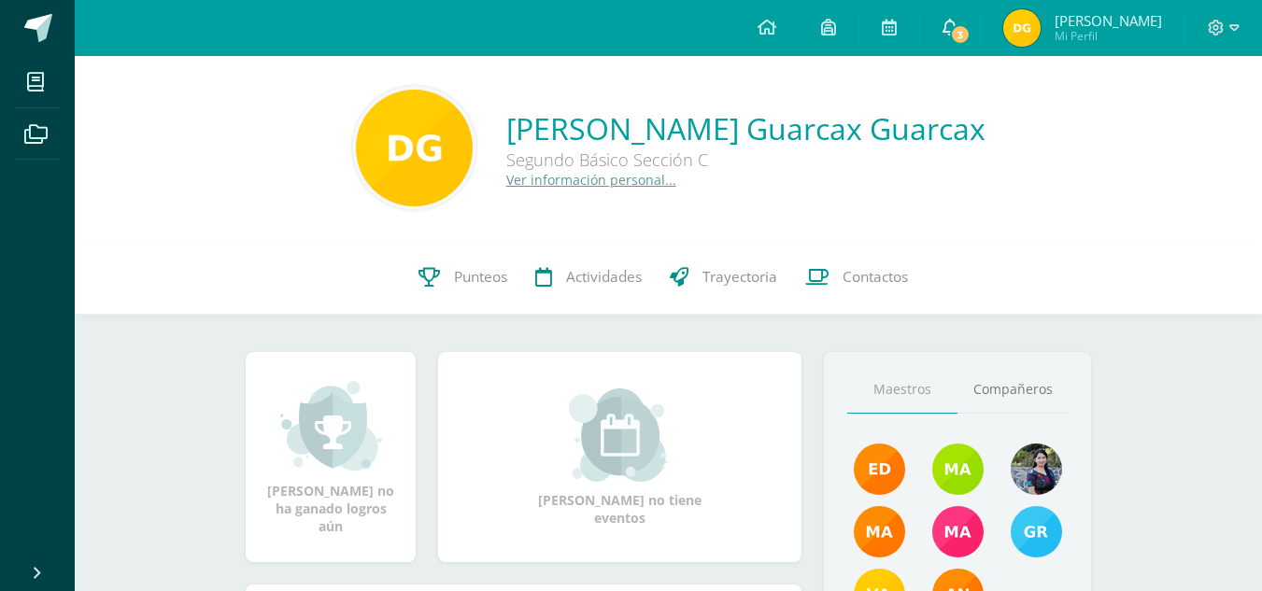
click at [970, 40] on span "3" at bounding box center [960, 34] width 21 height 21
click at [397, 484] on div "Delsy Mishel no ha ganado logros aún" at bounding box center [330, 457] width 133 height 156
click at [1015, 29] on link "Delsy Mishel Mi Perfil" at bounding box center [1083, 28] width 204 height 56
click at [438, 297] on link "Punteos" at bounding box center [462, 277] width 117 height 75
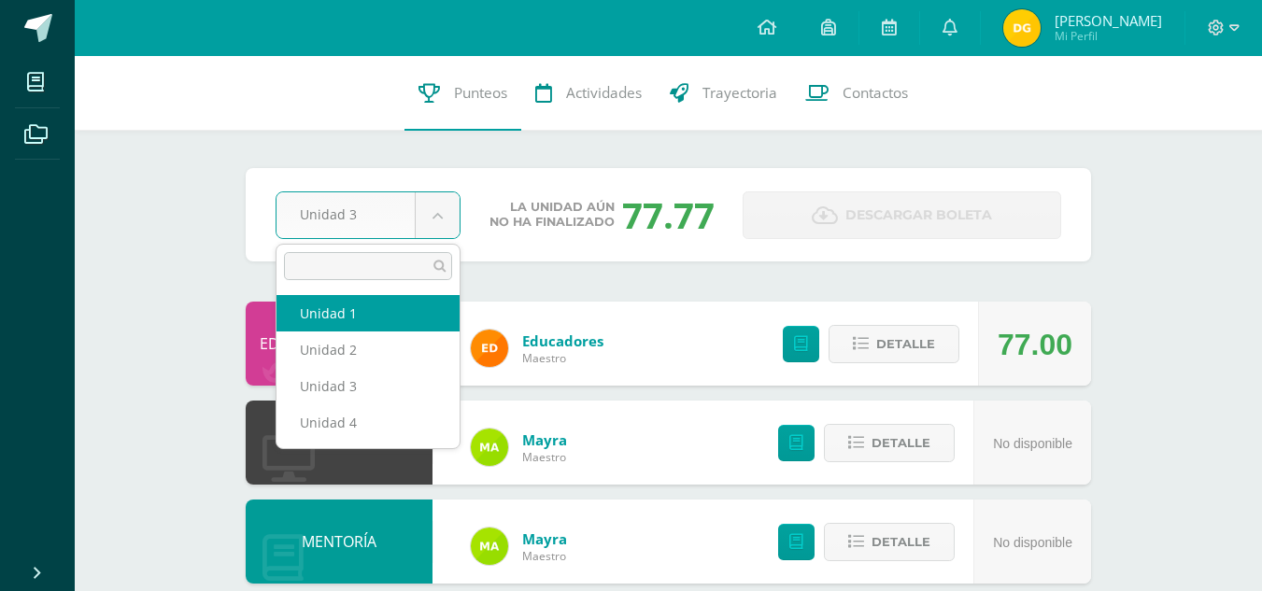
select select "Unidad 1"
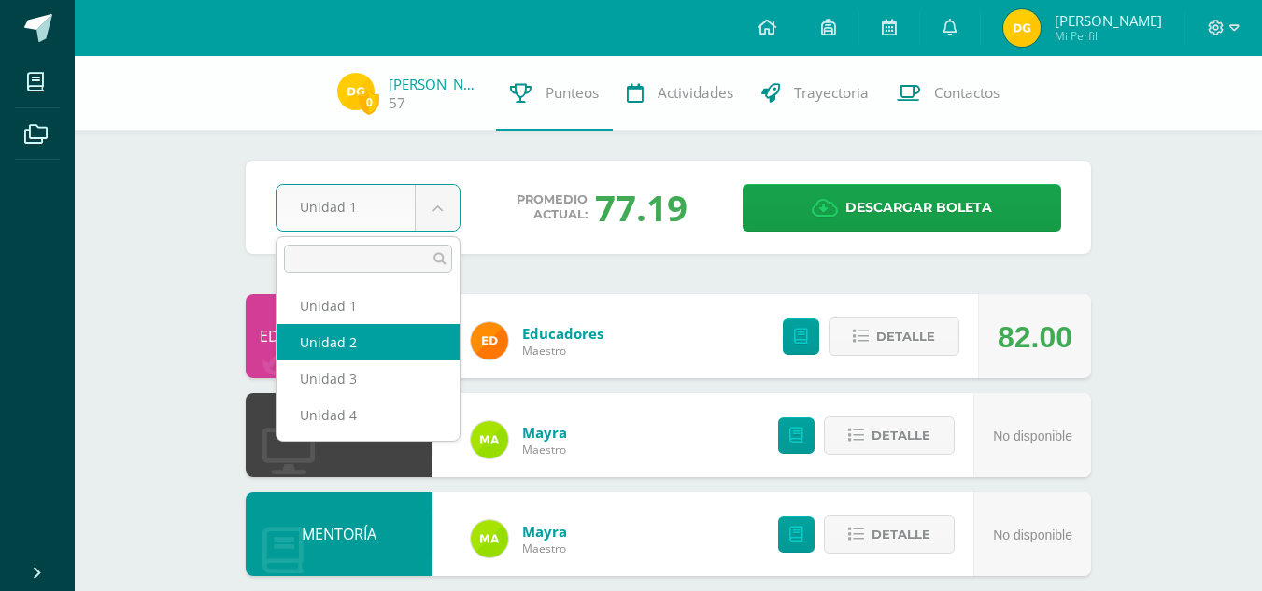
select select "Unidad 2"
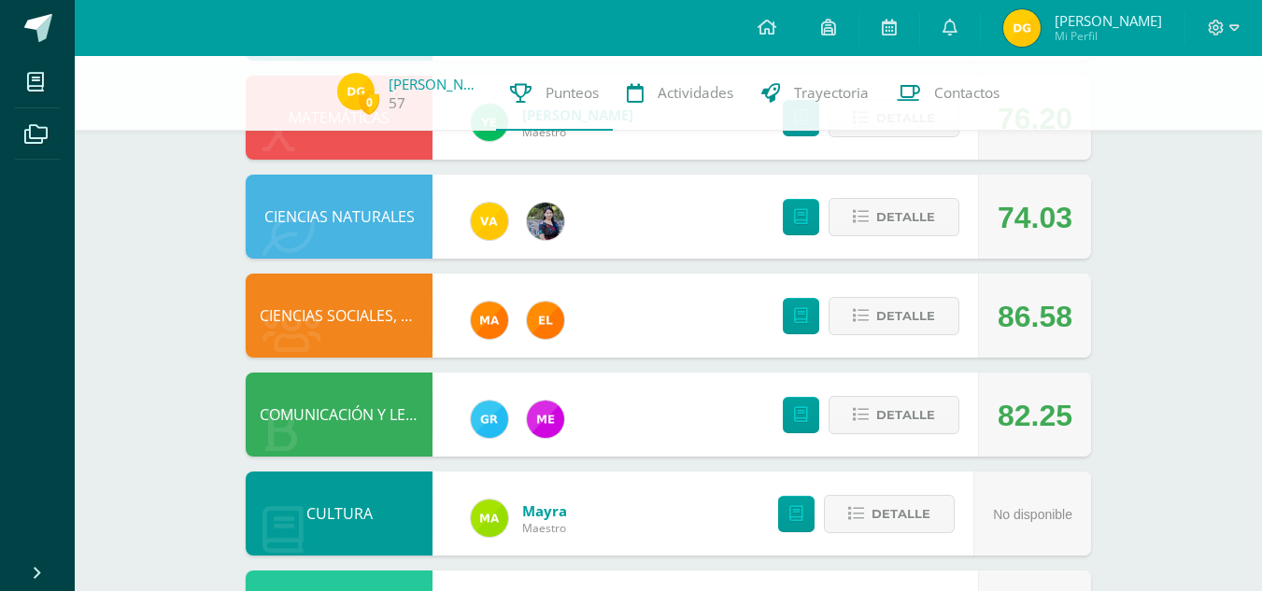
scroll to position [518, 0]
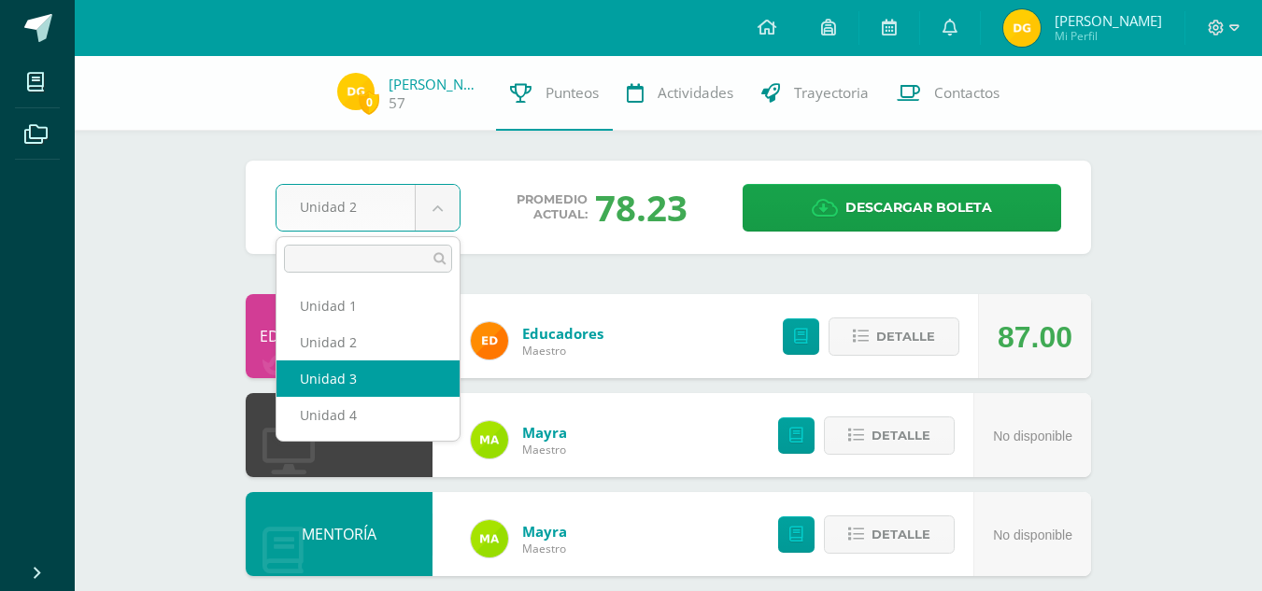
select select "Unidad 3"
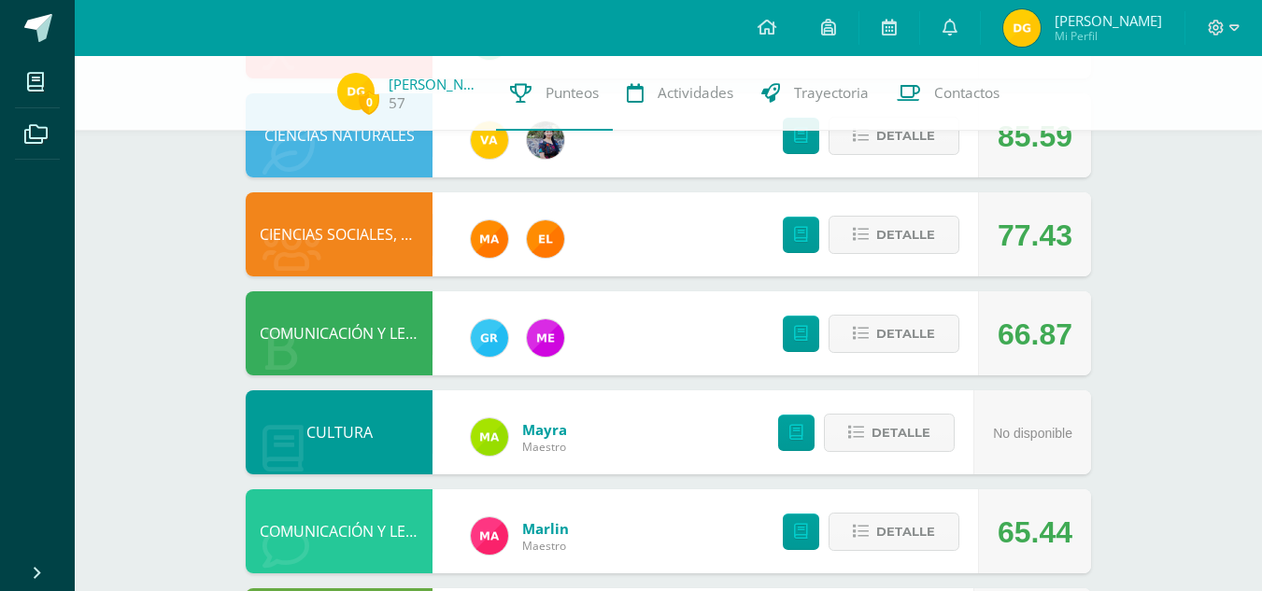
scroll to position [598, 0]
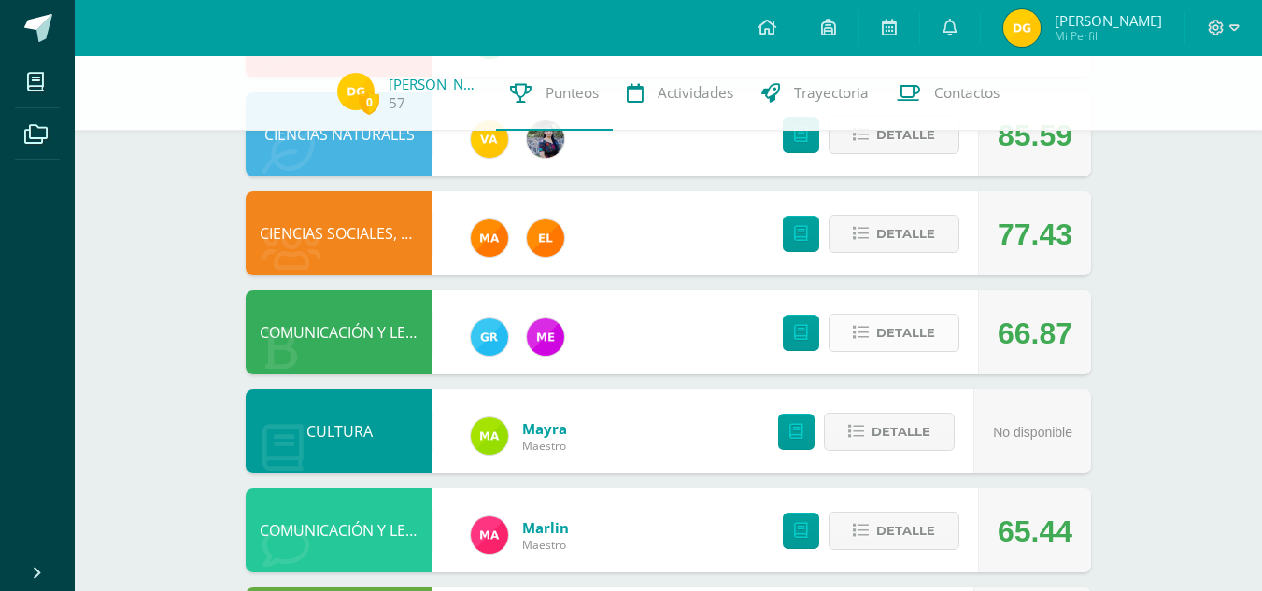
click at [895, 330] on span "Detalle" at bounding box center [905, 333] width 59 height 35
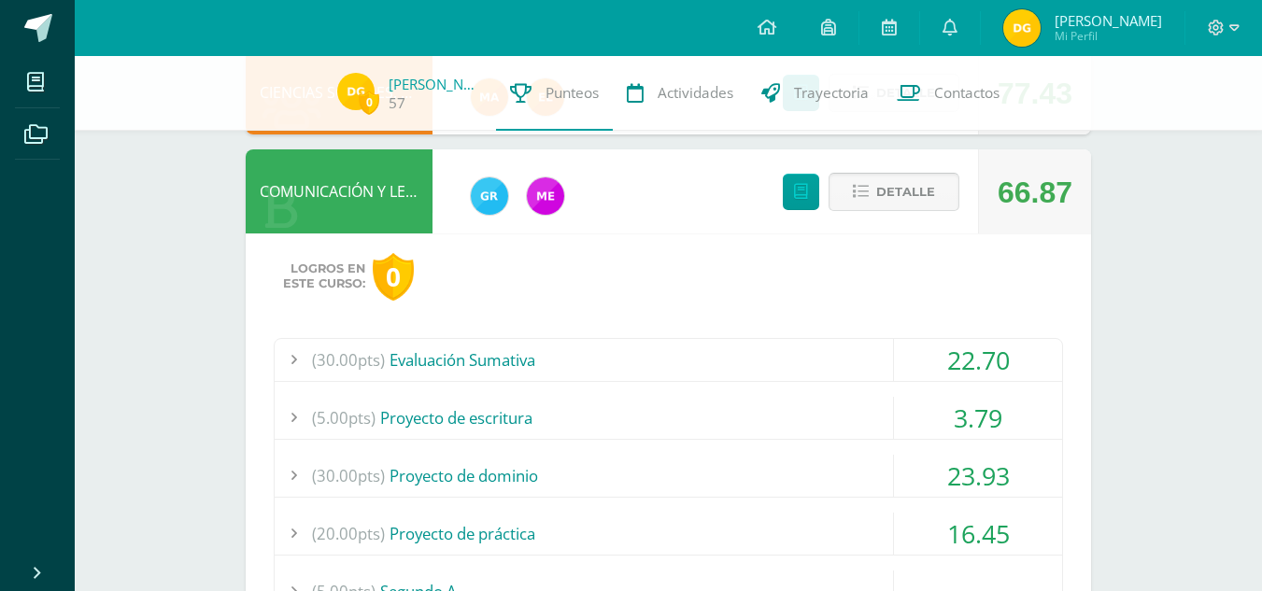
scroll to position [737, 0]
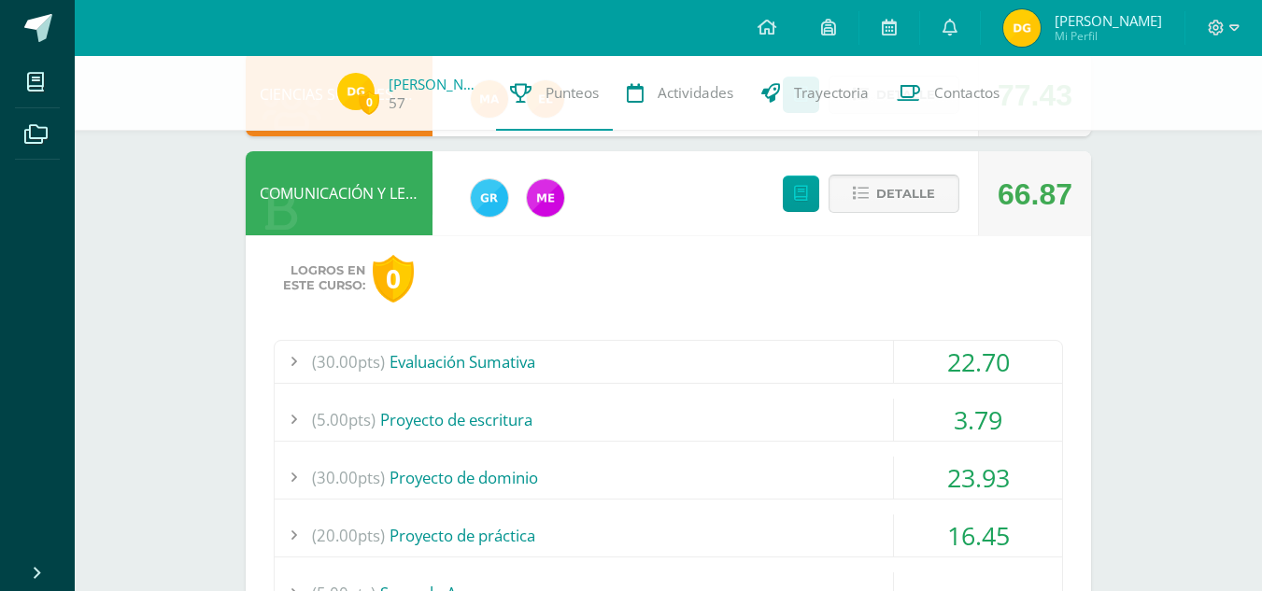
click at [858, 181] on button "Detalle" at bounding box center [893, 194] width 131 height 38
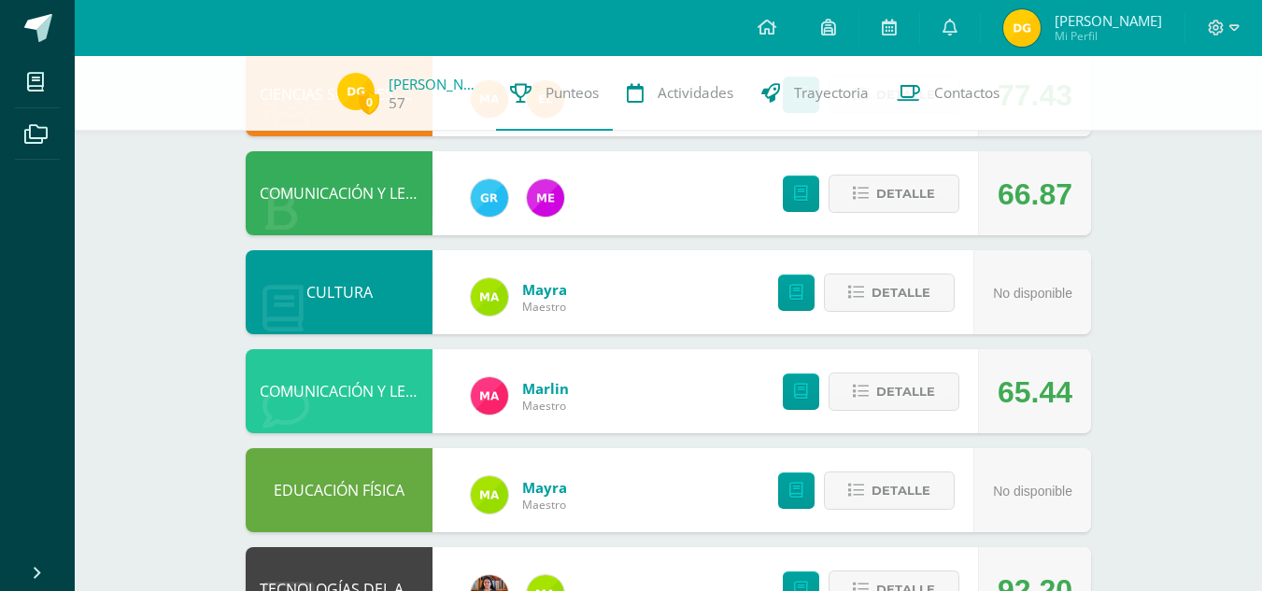
scroll to position [0, 0]
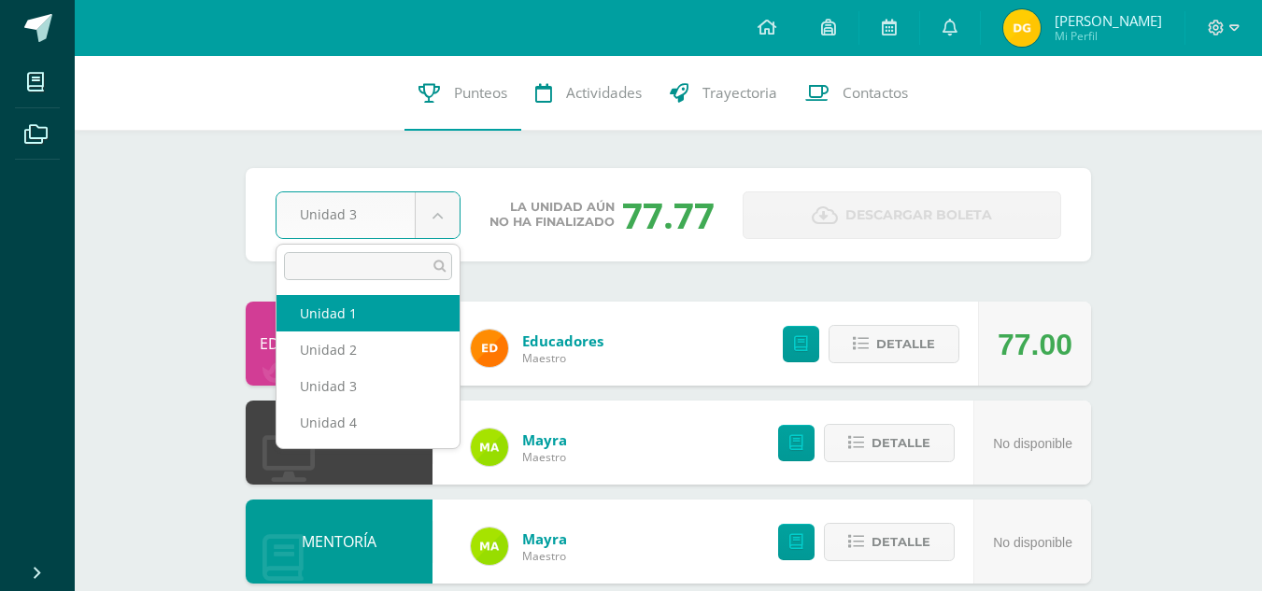
select select "Unidad 1"
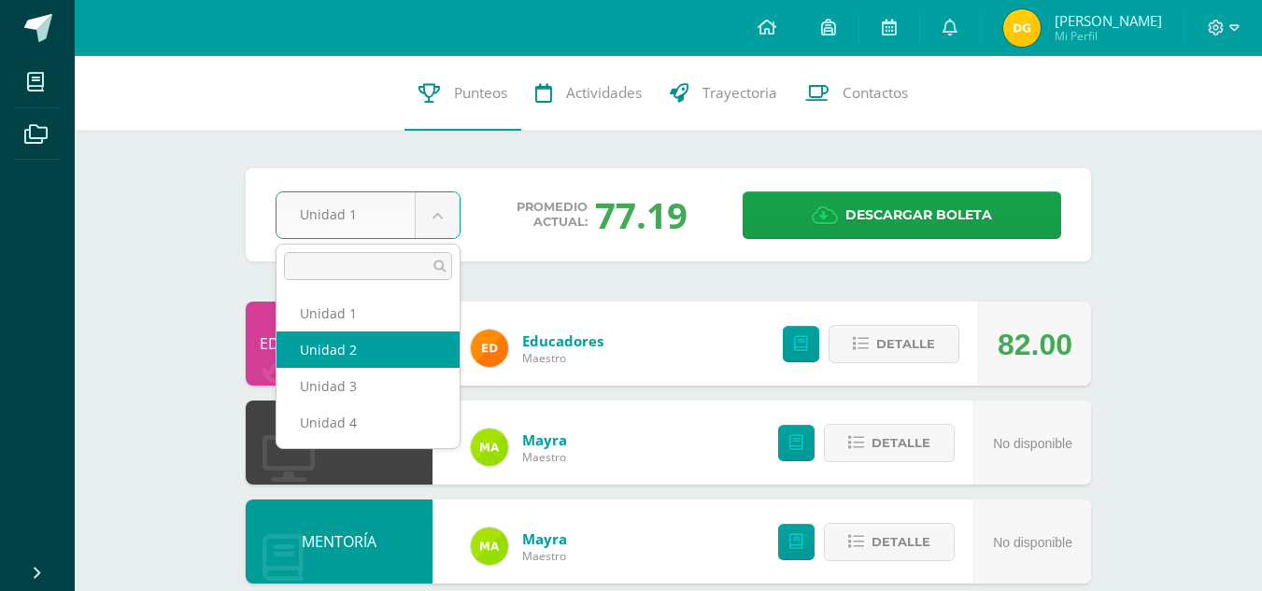
select select "Unidad 2"
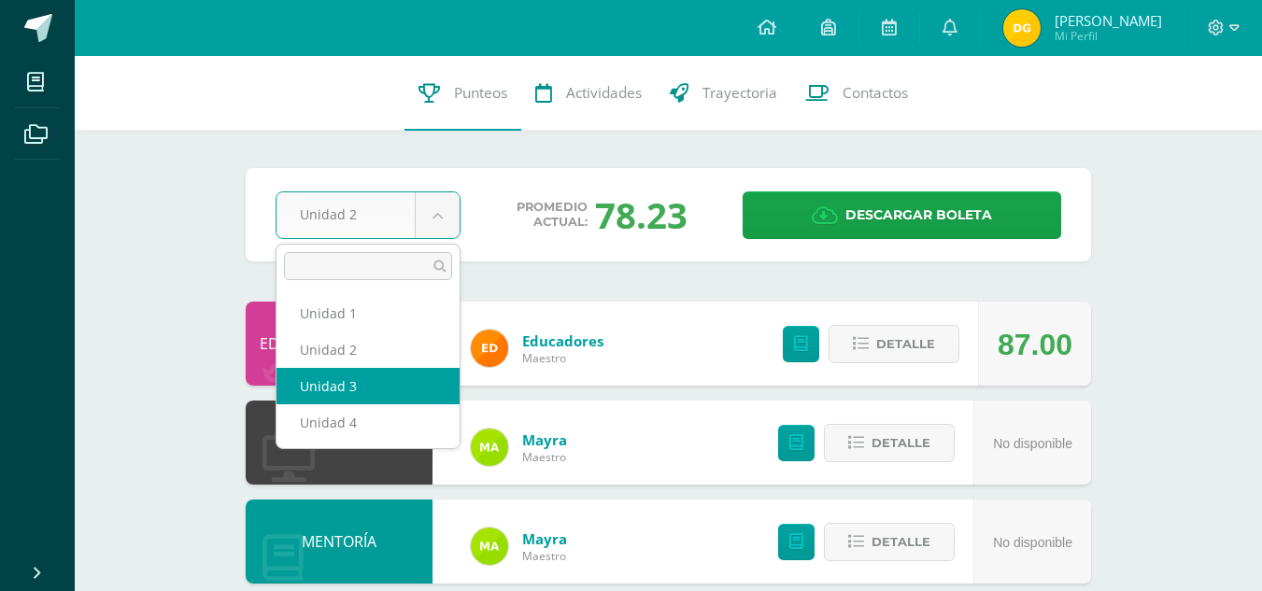
select select "Unidad 3"
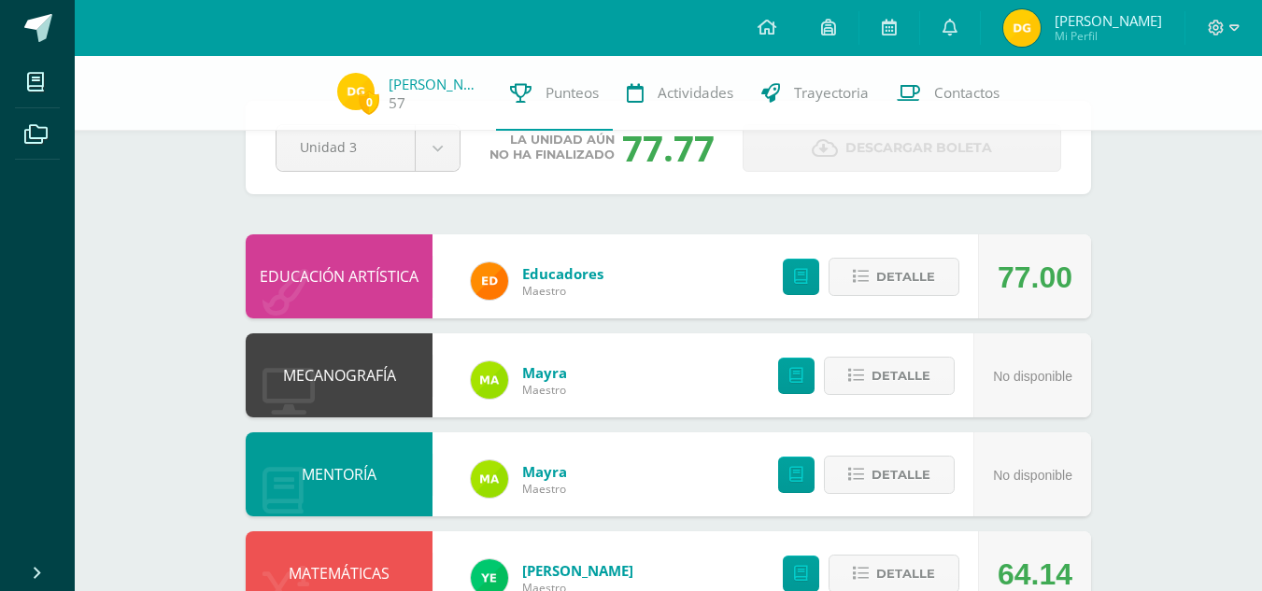
scroll to position [63, 0]
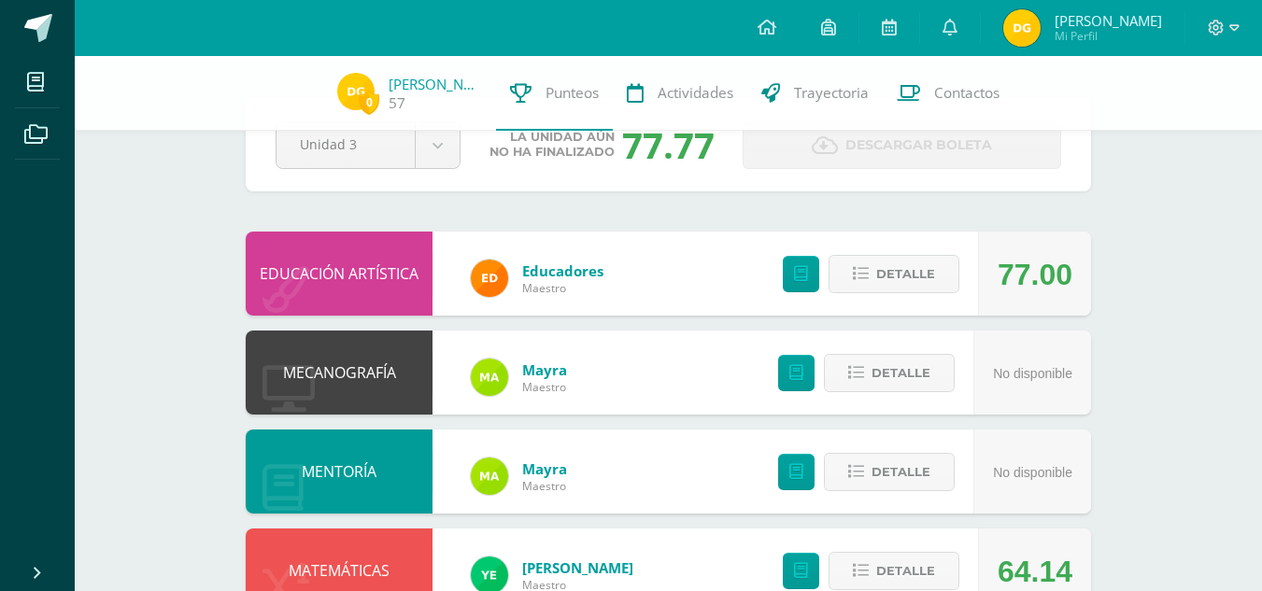
click at [379, 184] on div "Pendiente Unidad 3 Unidad 1 Unidad 2 Unidad 3 Unidad 4 La unidad aún no ha fina…" at bounding box center [668, 144] width 845 height 93
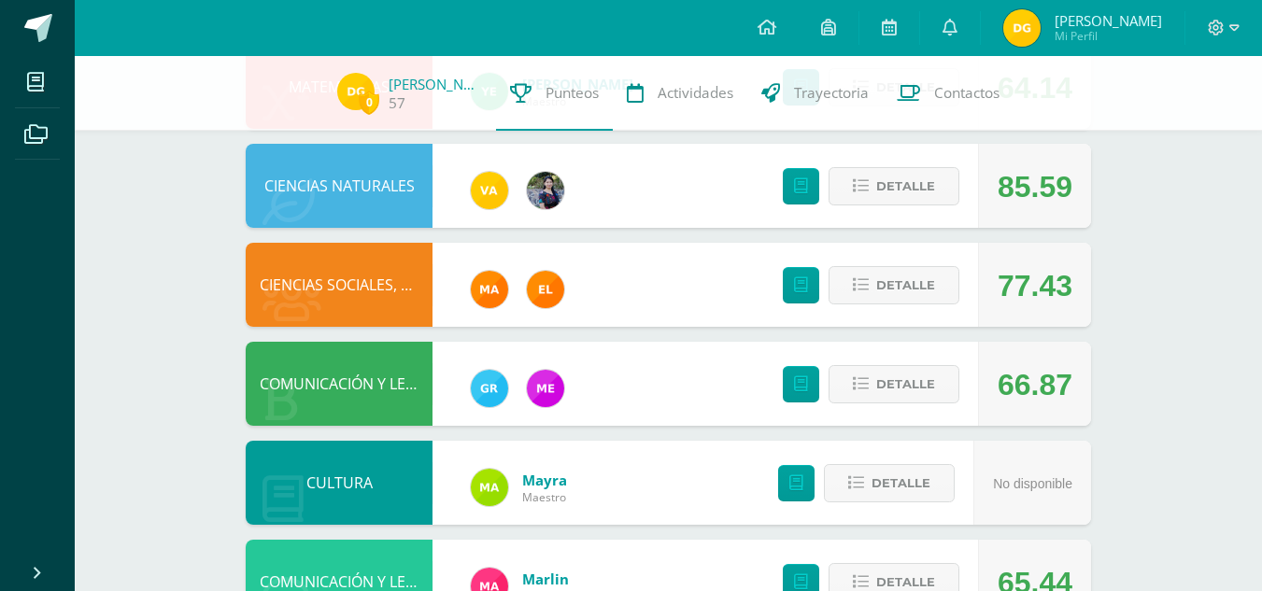
scroll to position [0, 0]
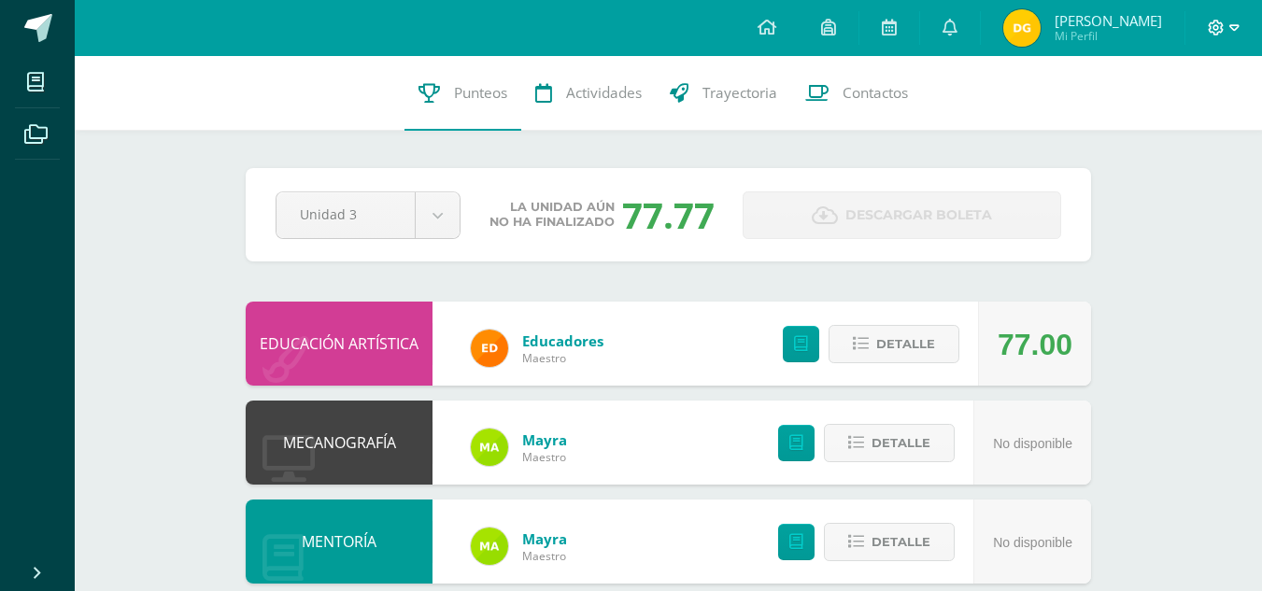
click at [1220, 31] on icon at bounding box center [1216, 28] width 17 height 17
click at [1181, 135] on span "Cerrar sesión" at bounding box center [1175, 127] width 84 height 18
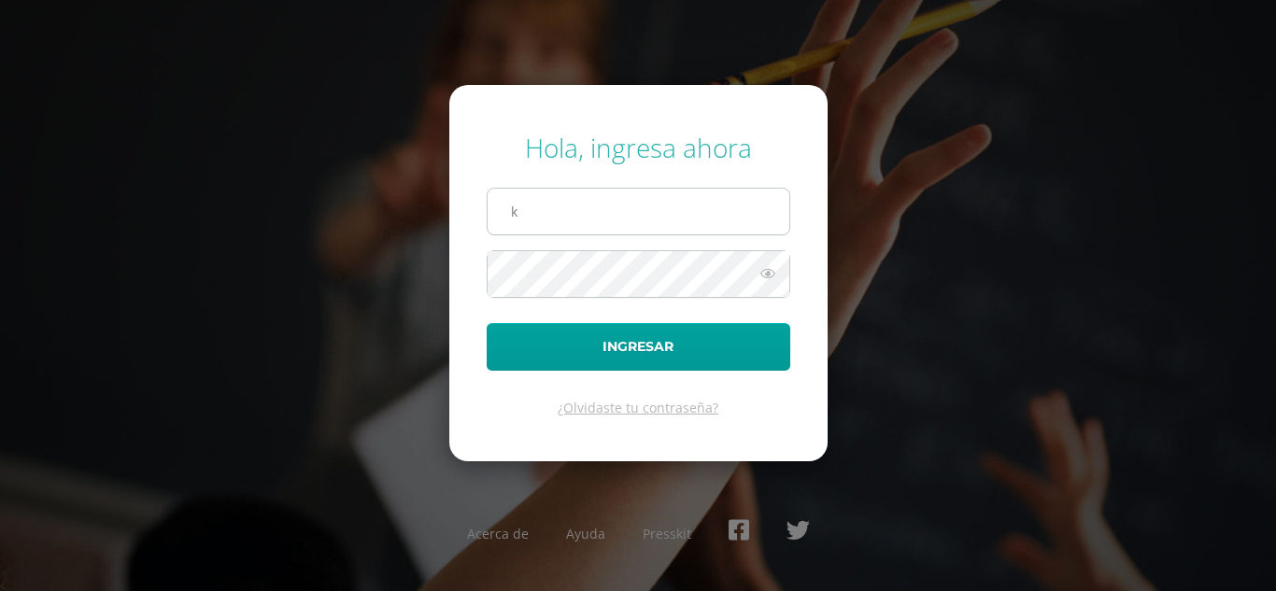
type input "kimberlytuiz2023@maiagt.org"
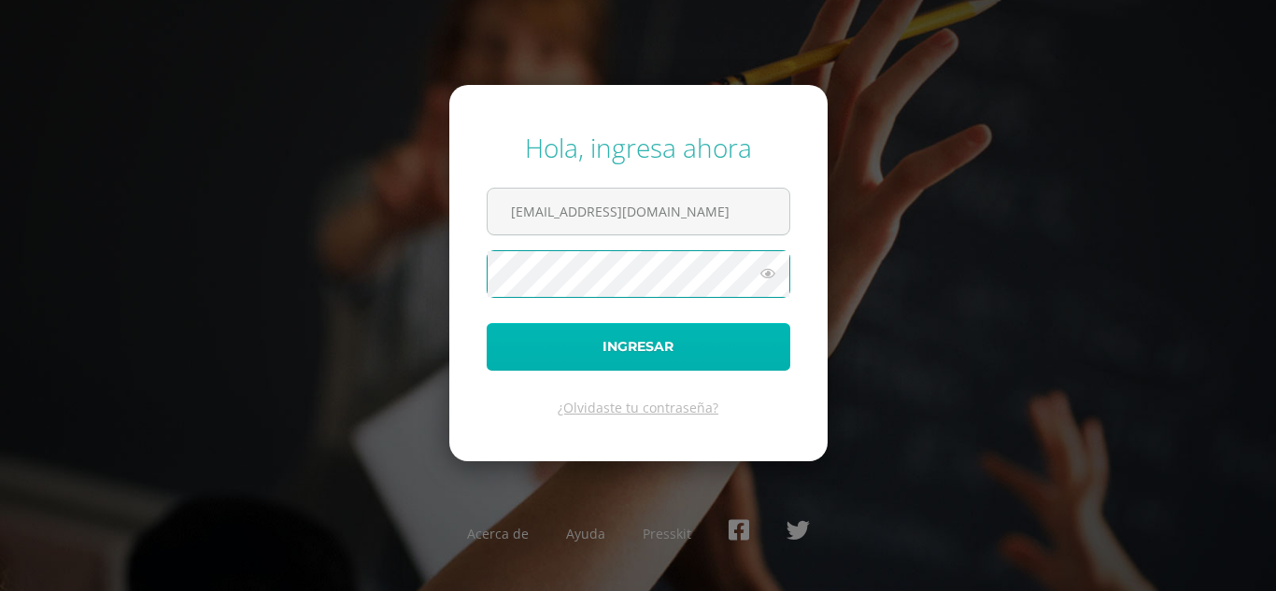
click at [658, 341] on button "Ingresar" at bounding box center [639, 347] width 304 height 48
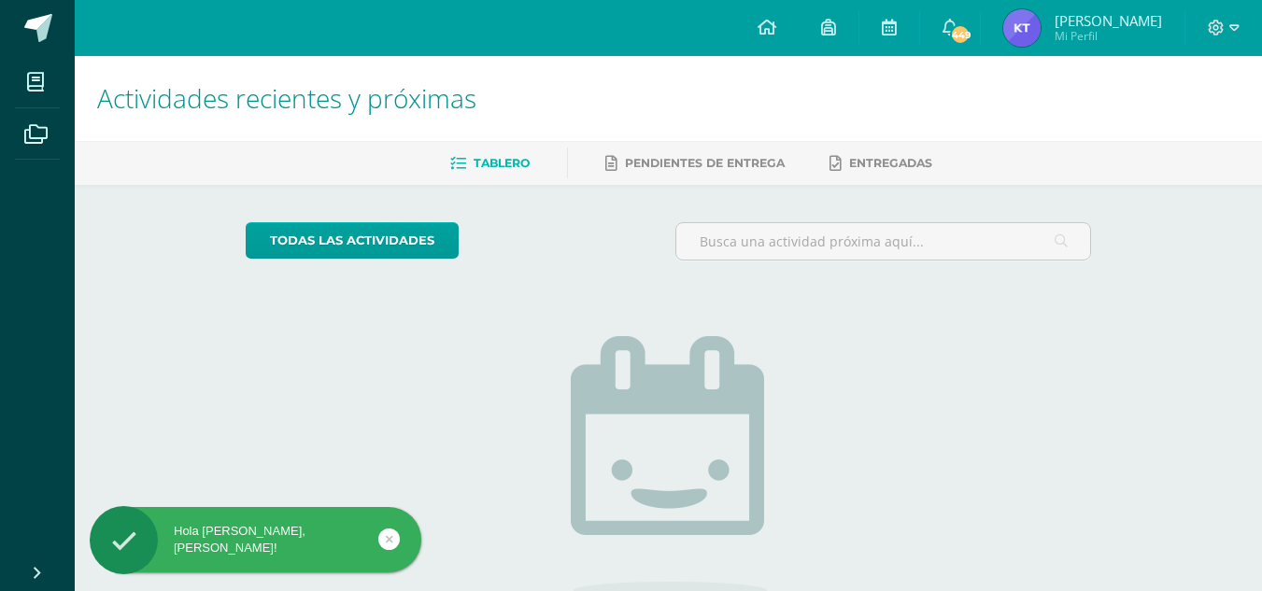
click at [1017, 34] on img at bounding box center [1021, 27] width 37 height 37
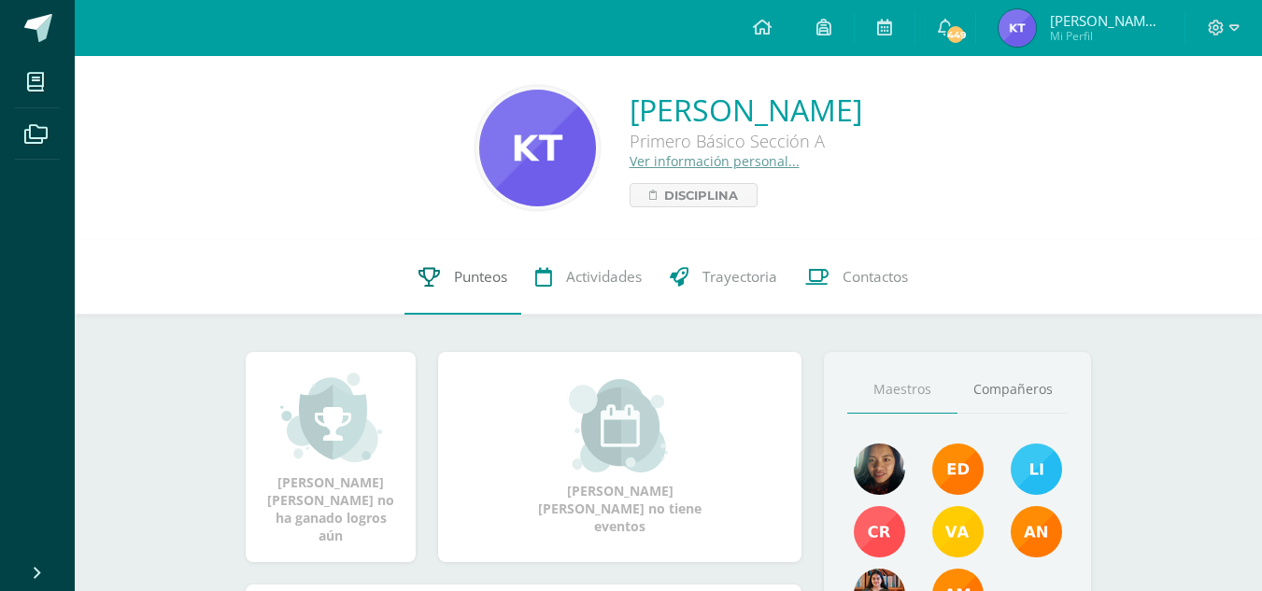
click at [440, 275] on link "Punteos" at bounding box center [462, 277] width 117 height 75
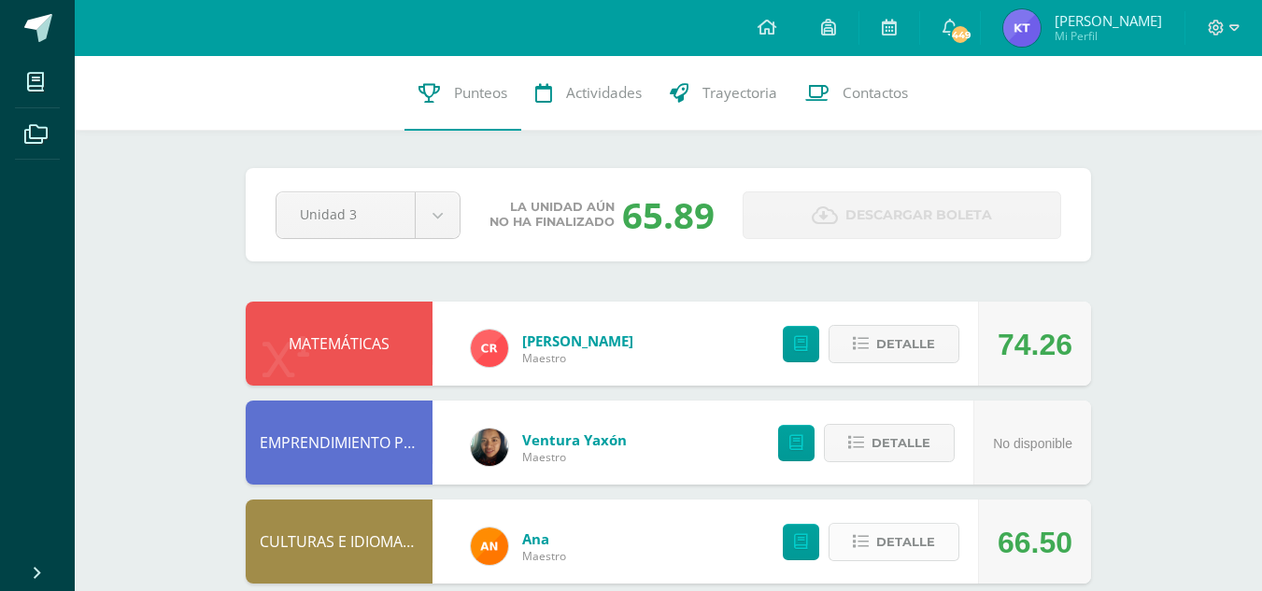
click at [902, 548] on span "Detalle" at bounding box center [905, 542] width 59 height 35
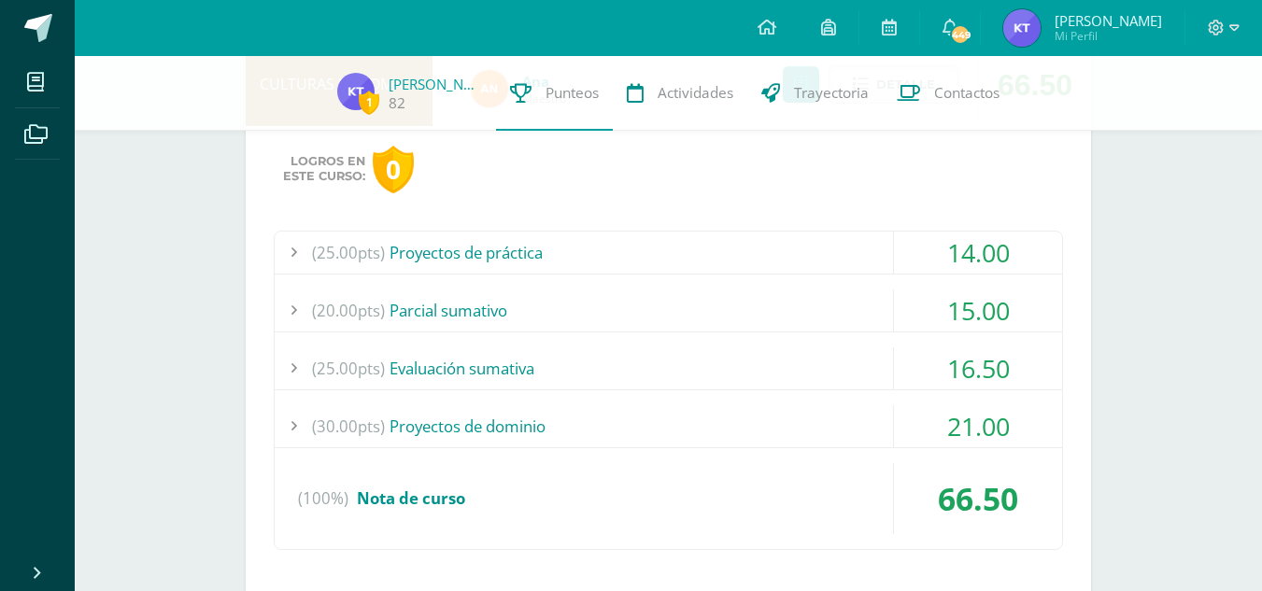
scroll to position [486, 0]
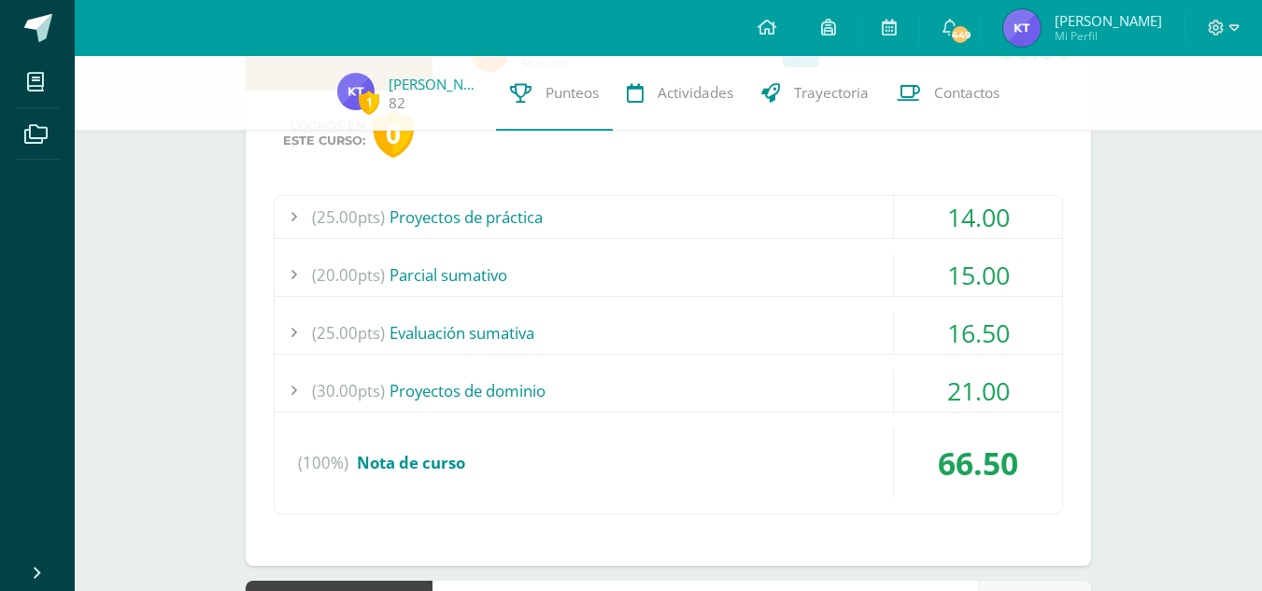
click at [957, 384] on div "21.00" at bounding box center [978, 391] width 168 height 42
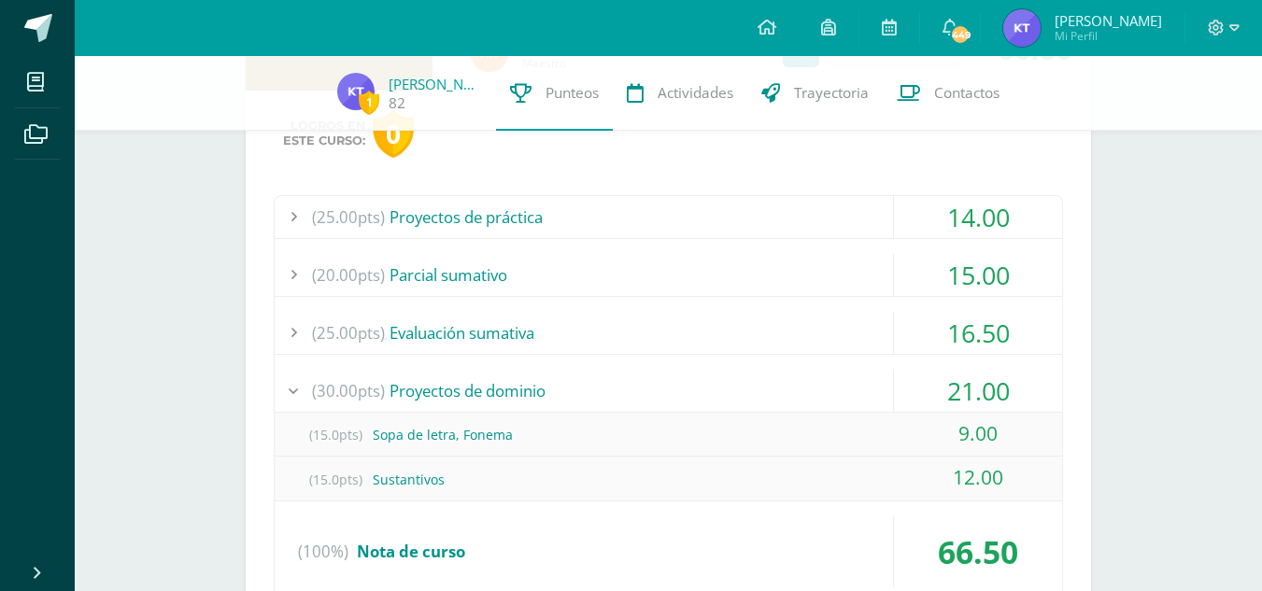
click at [957, 384] on div "21.00" at bounding box center [978, 391] width 168 height 42
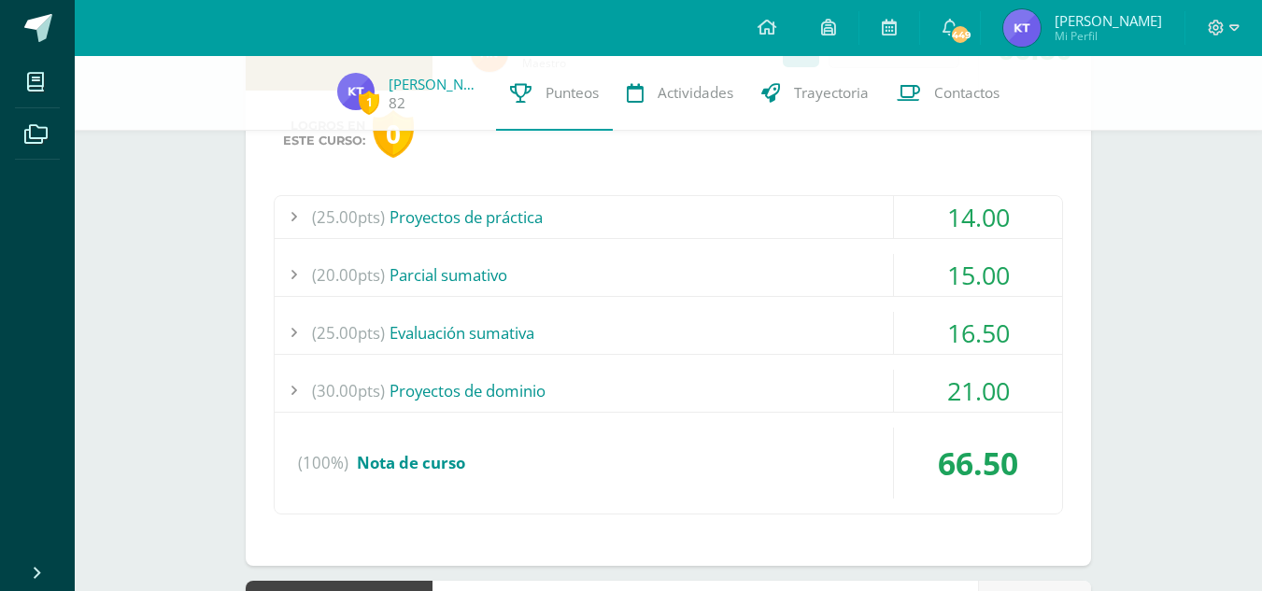
click at [957, 384] on div "21.00" at bounding box center [978, 391] width 168 height 42
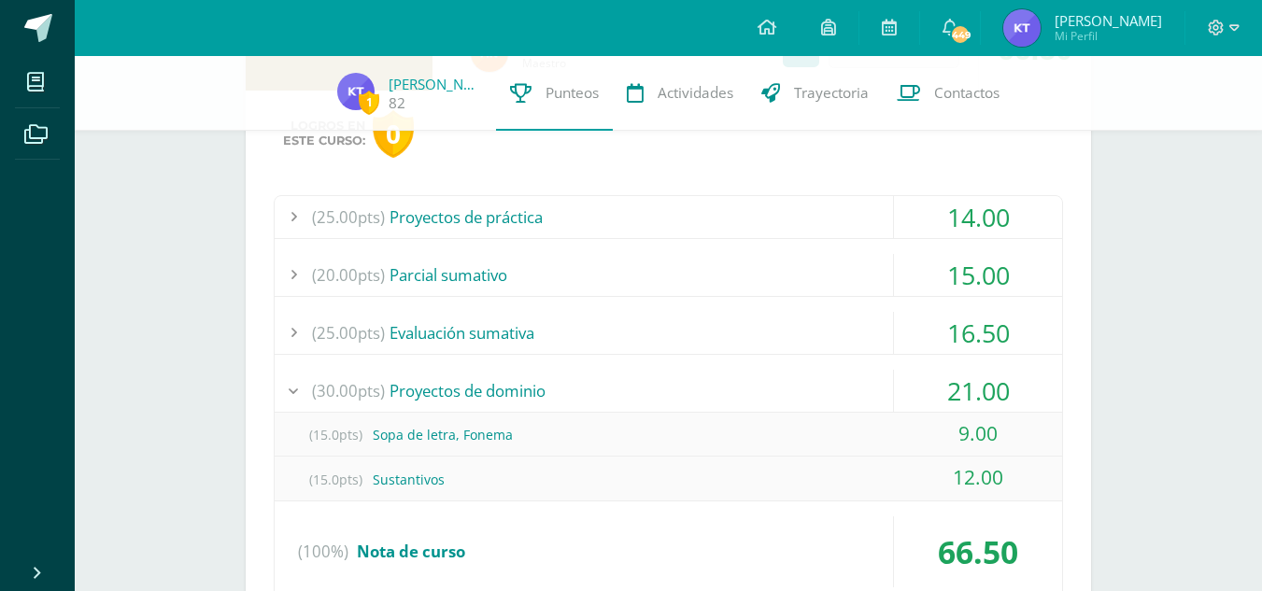
click at [957, 384] on div "21.00" at bounding box center [978, 391] width 168 height 42
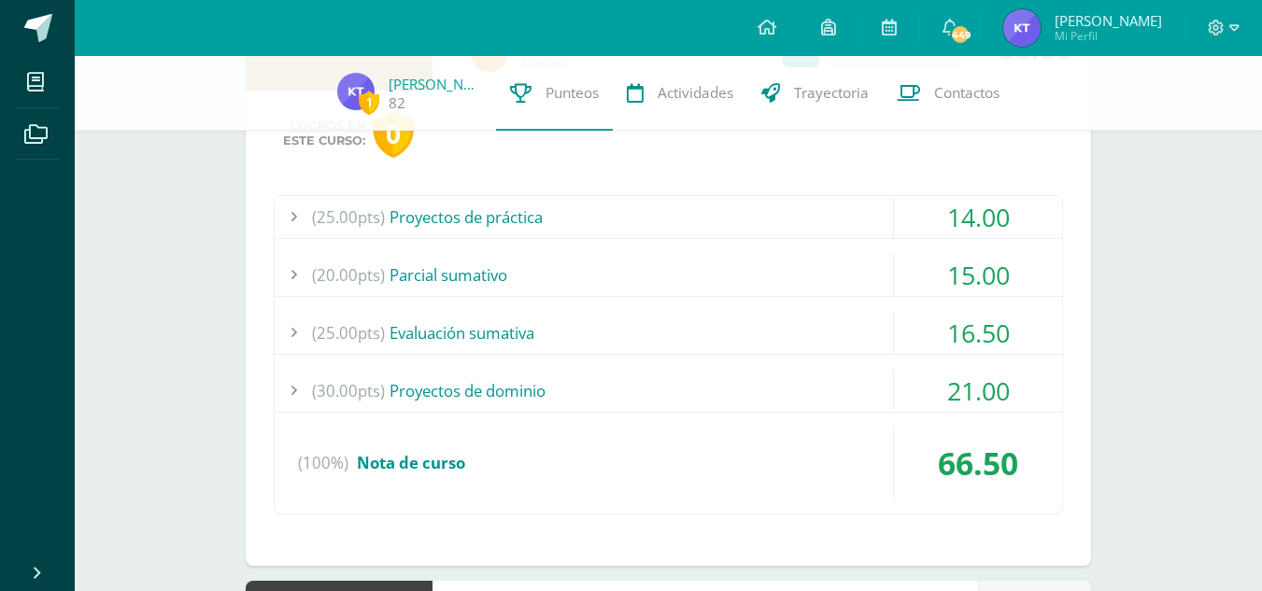
click at [964, 364] on div "(25.00pts) Proyectos de práctica 14.00 (5.0pts) Pronombres personales/Albúm 4.5…" at bounding box center [668, 354] width 789 height 319
click at [964, 390] on div "21.00" at bounding box center [978, 391] width 168 height 42
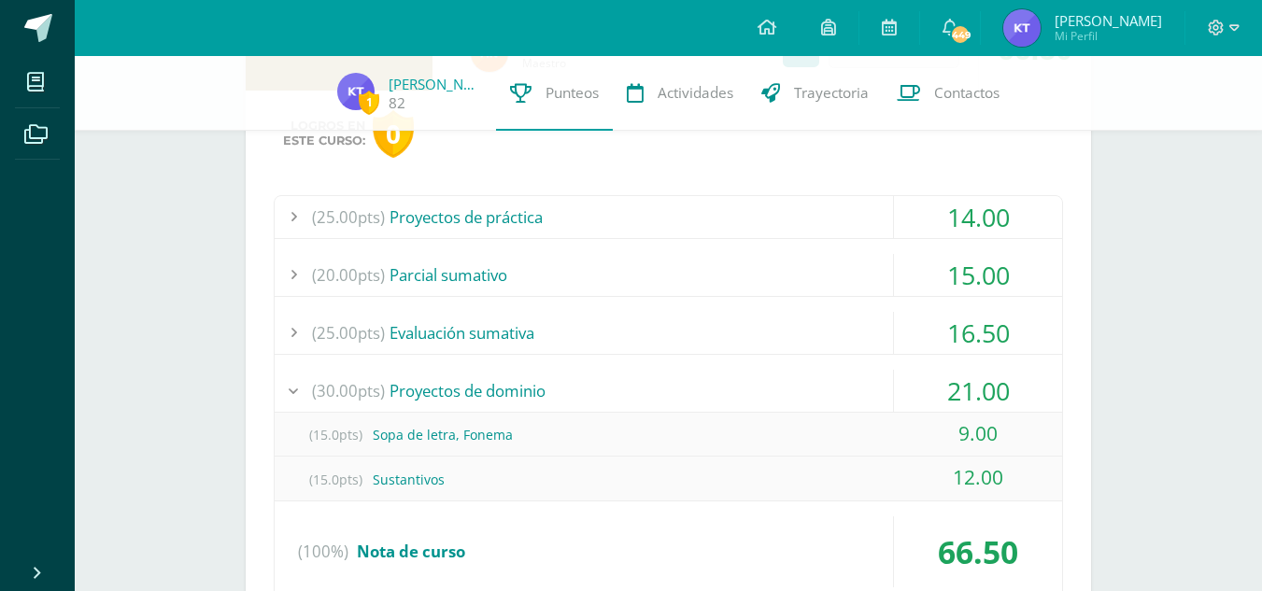
click at [964, 390] on div "21.00" at bounding box center [978, 391] width 168 height 42
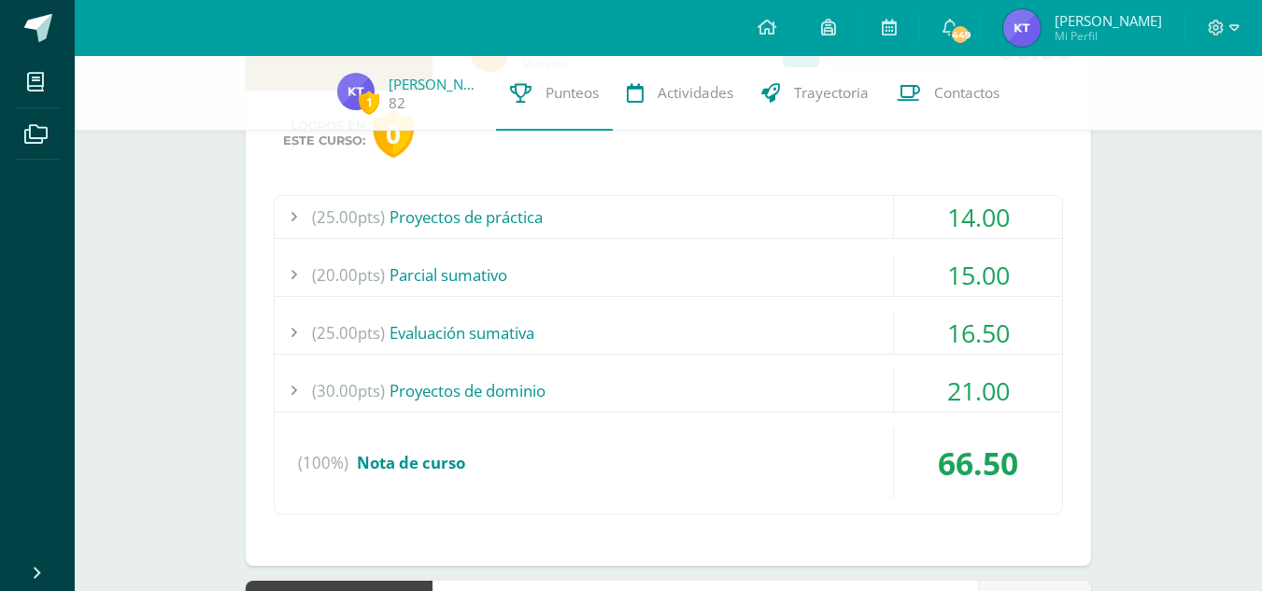
click at [965, 322] on div "16.50" at bounding box center [978, 333] width 168 height 42
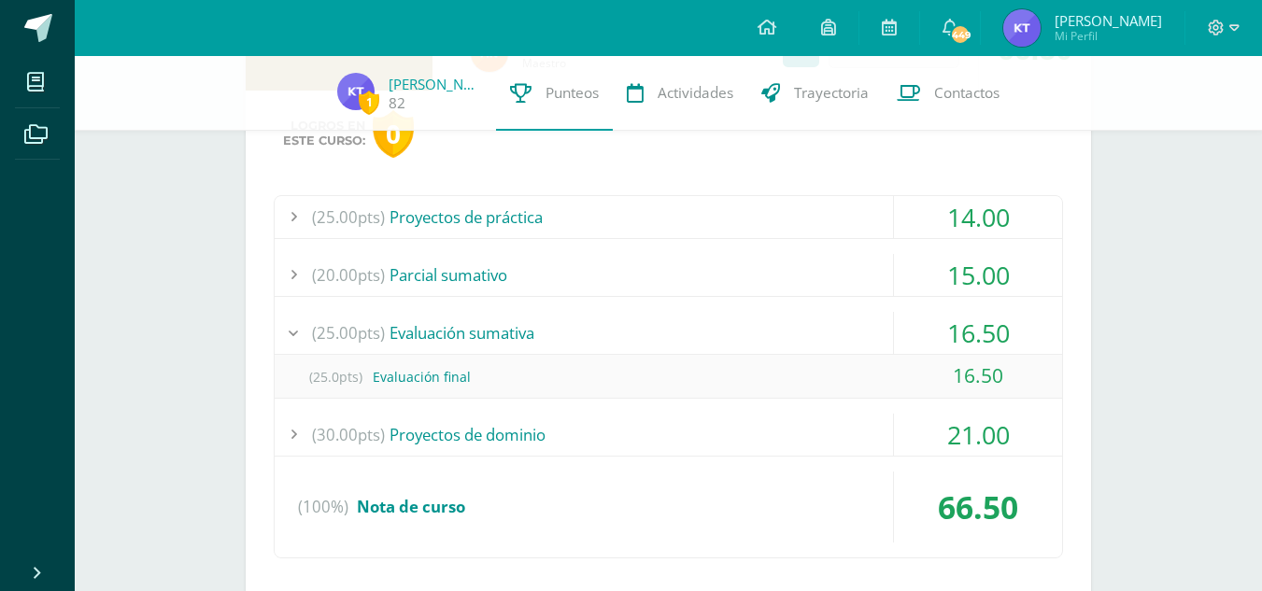
click at [965, 322] on div "16.50" at bounding box center [978, 333] width 168 height 42
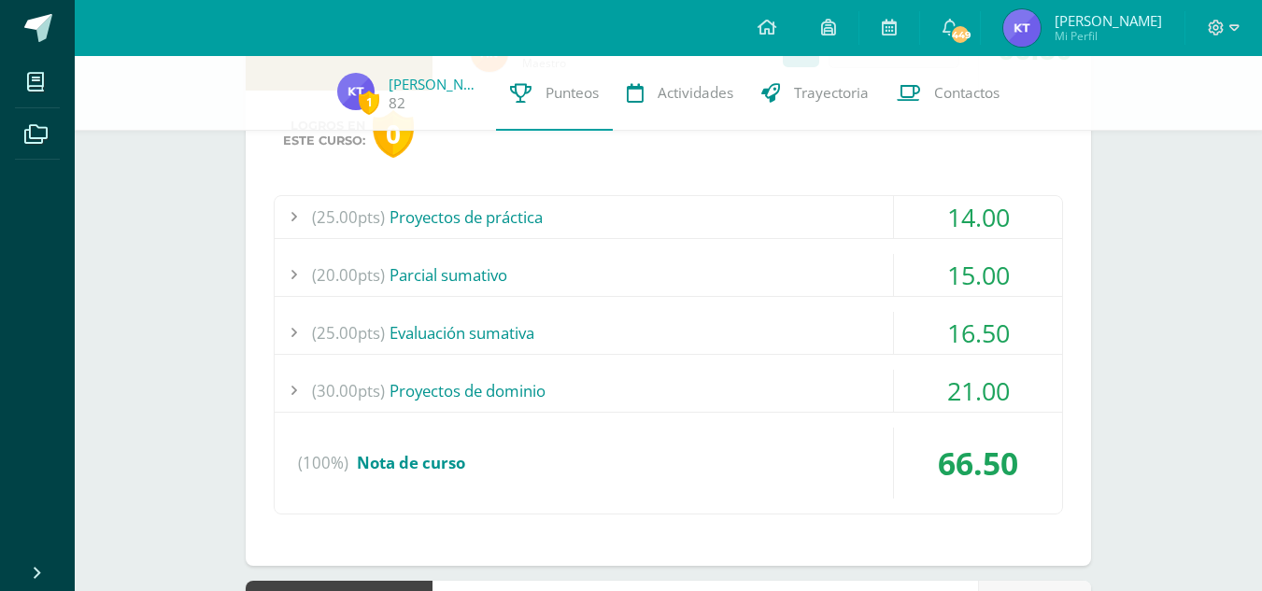
click at [970, 283] on div "15.00" at bounding box center [978, 275] width 168 height 42
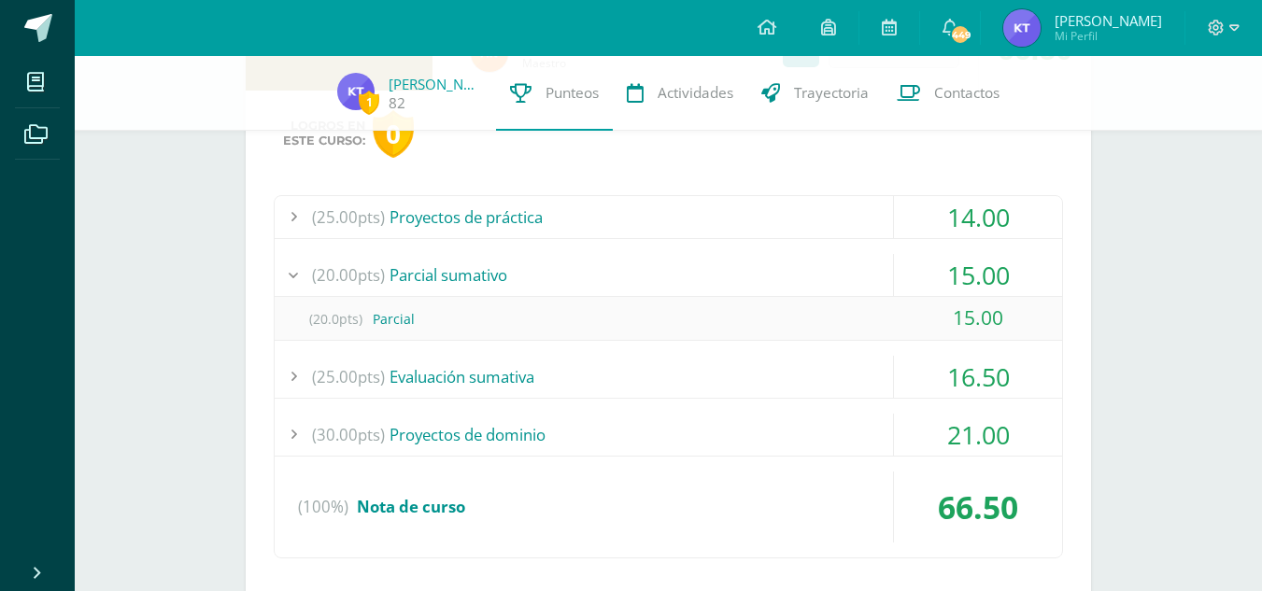
click at [970, 283] on div "15.00" at bounding box center [978, 275] width 168 height 42
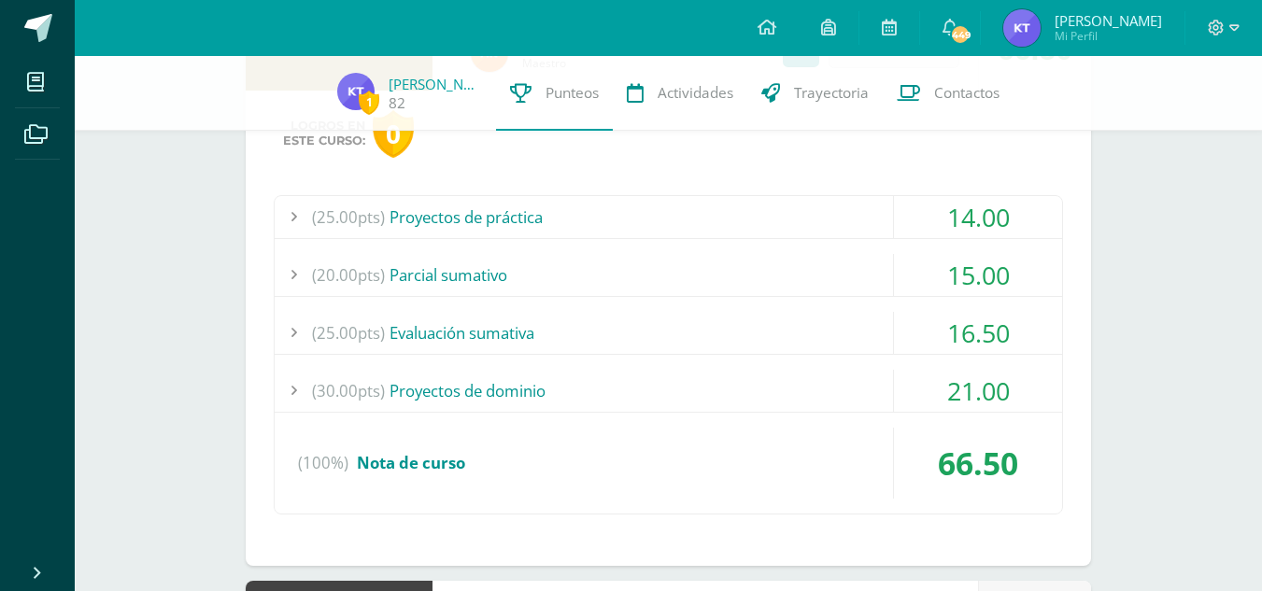
click at [971, 214] on div "14.00" at bounding box center [978, 217] width 168 height 42
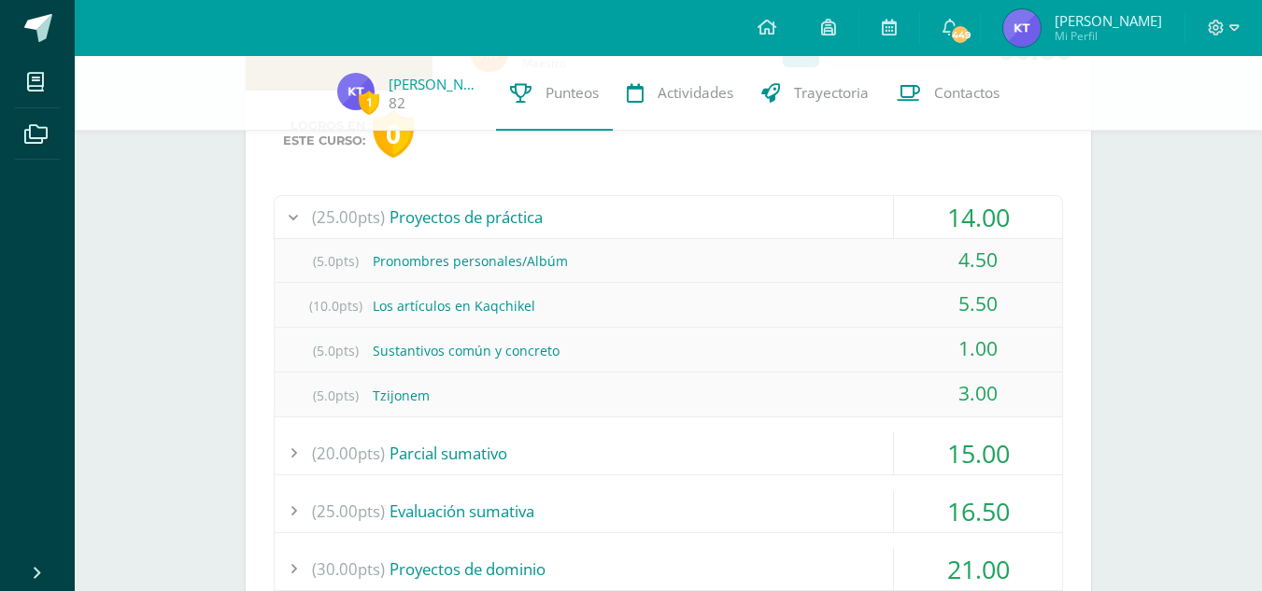
click at [971, 214] on div "14.00" at bounding box center [978, 217] width 168 height 42
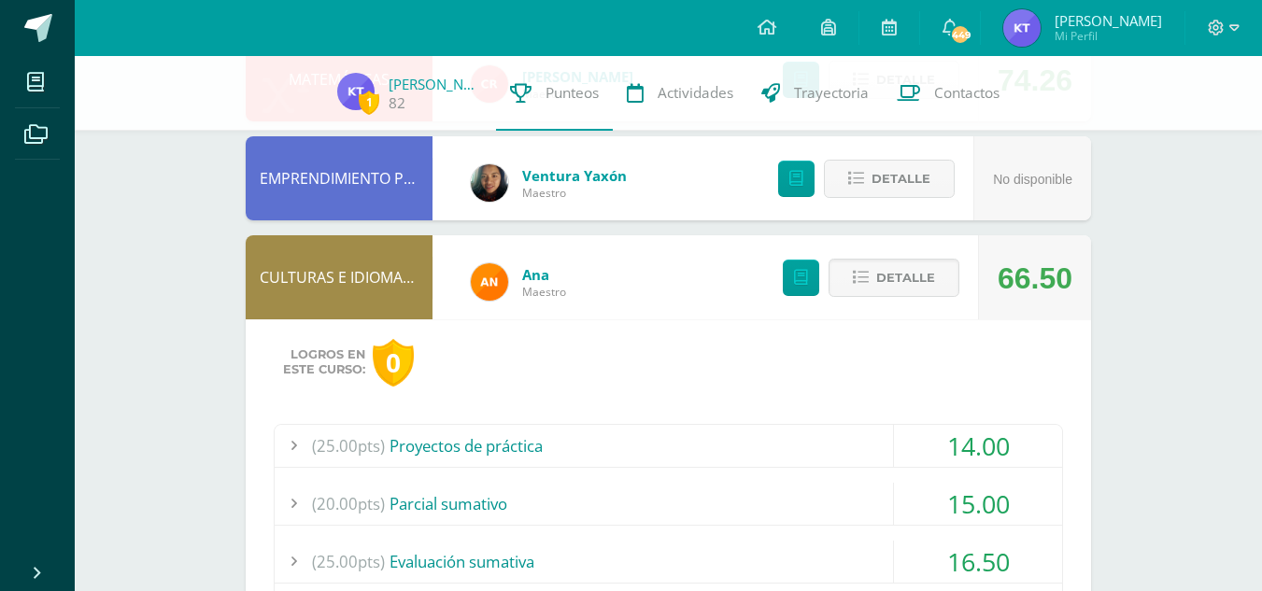
scroll to position [256, 0]
click at [917, 274] on span "Detalle" at bounding box center [905, 279] width 59 height 35
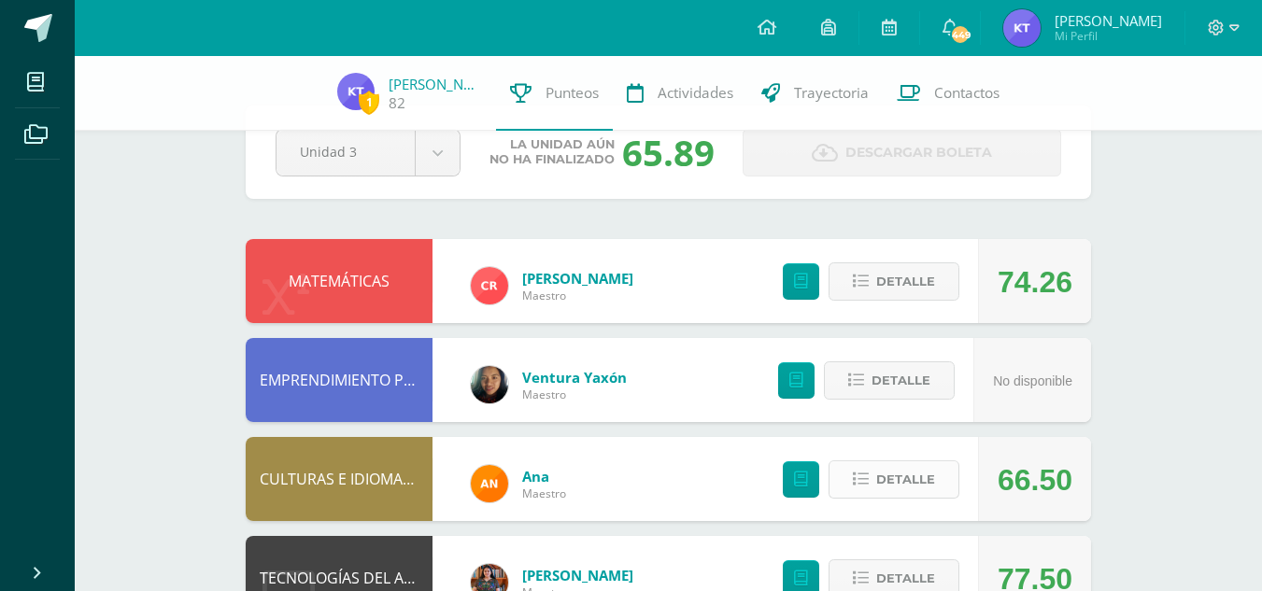
scroll to position [53, 0]
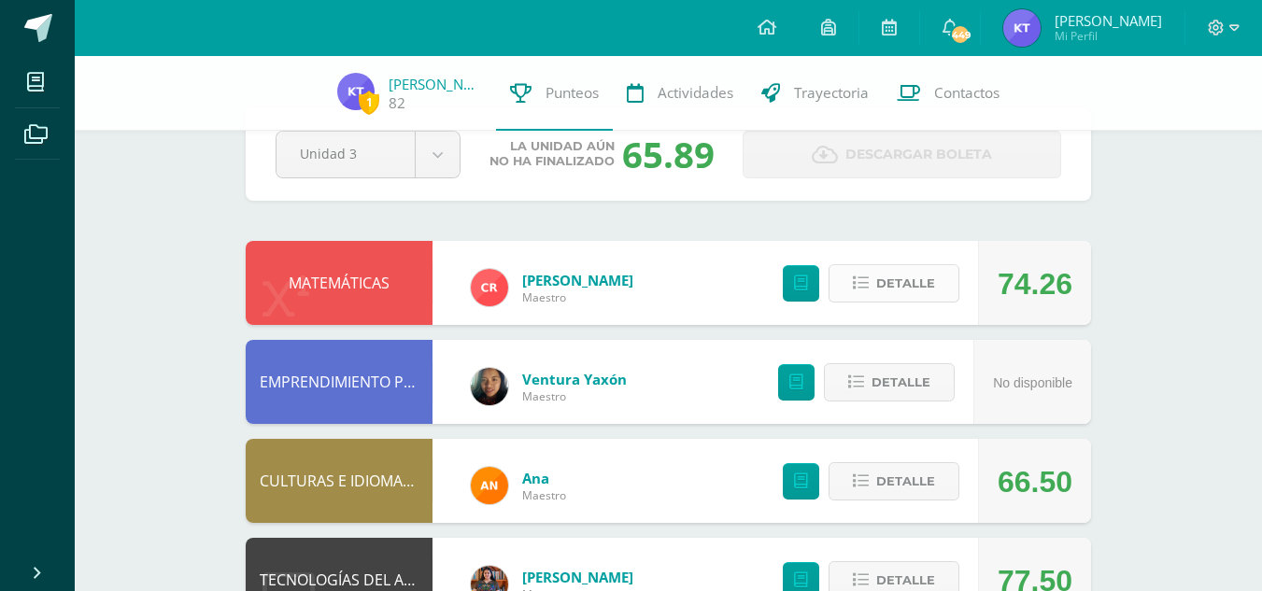
click at [904, 281] on span "Detalle" at bounding box center [905, 283] width 59 height 35
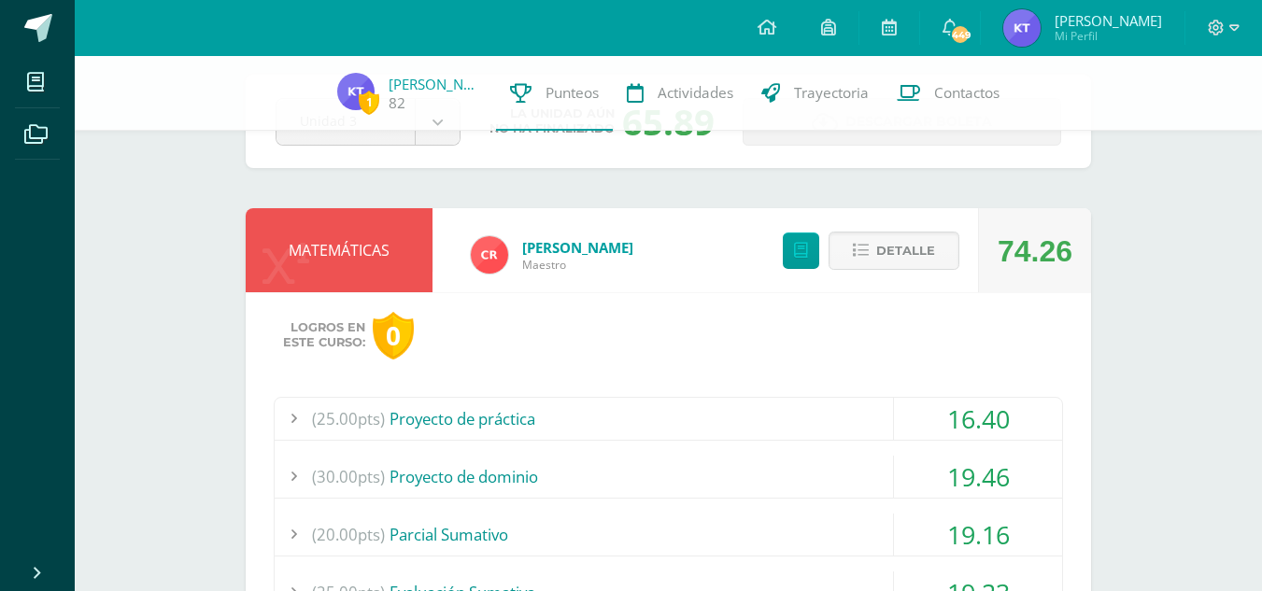
scroll to position [150, 0]
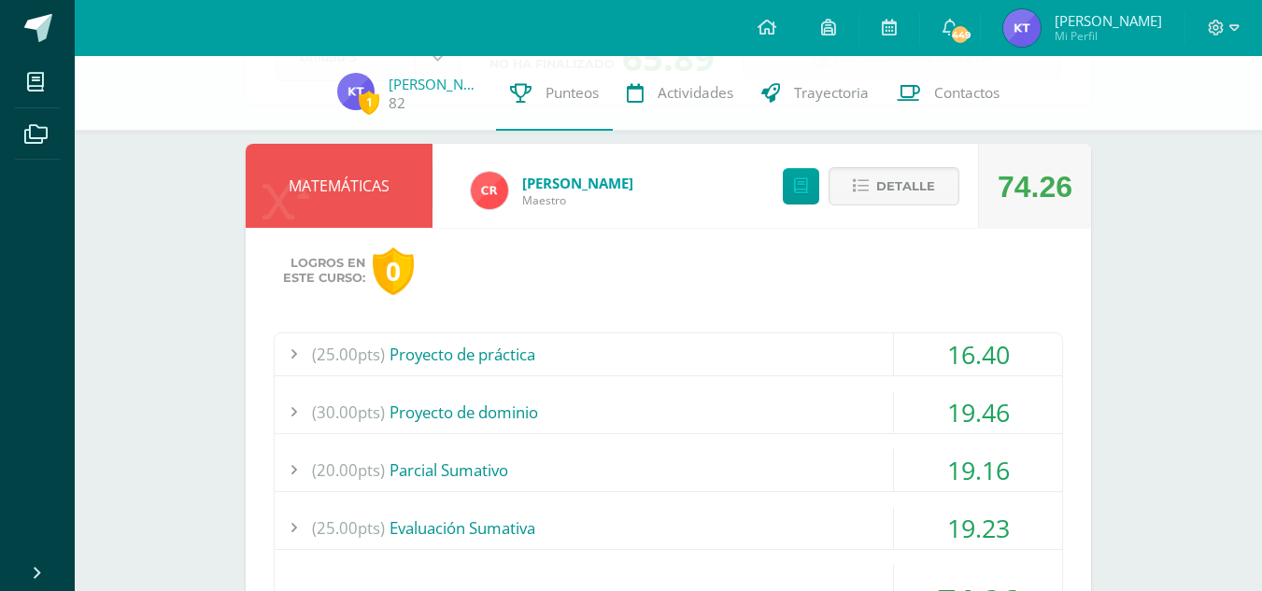
click at [987, 348] on div "16.40" at bounding box center [978, 354] width 168 height 42
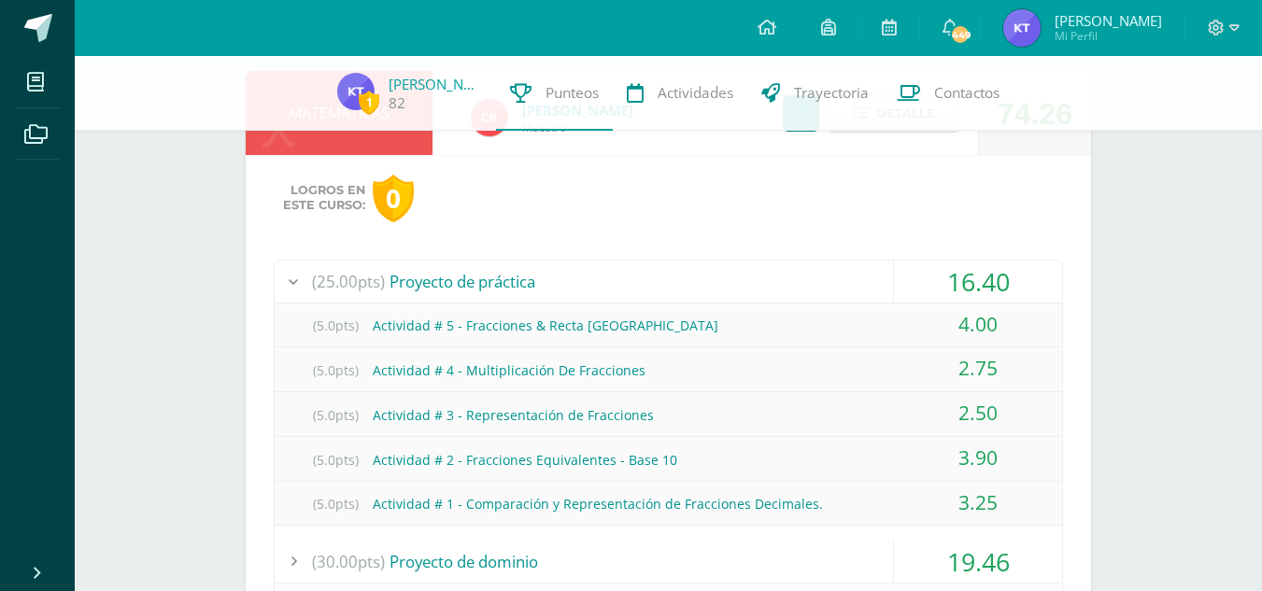
scroll to position [221, 0]
click at [938, 295] on div "16.40" at bounding box center [978, 283] width 168 height 42
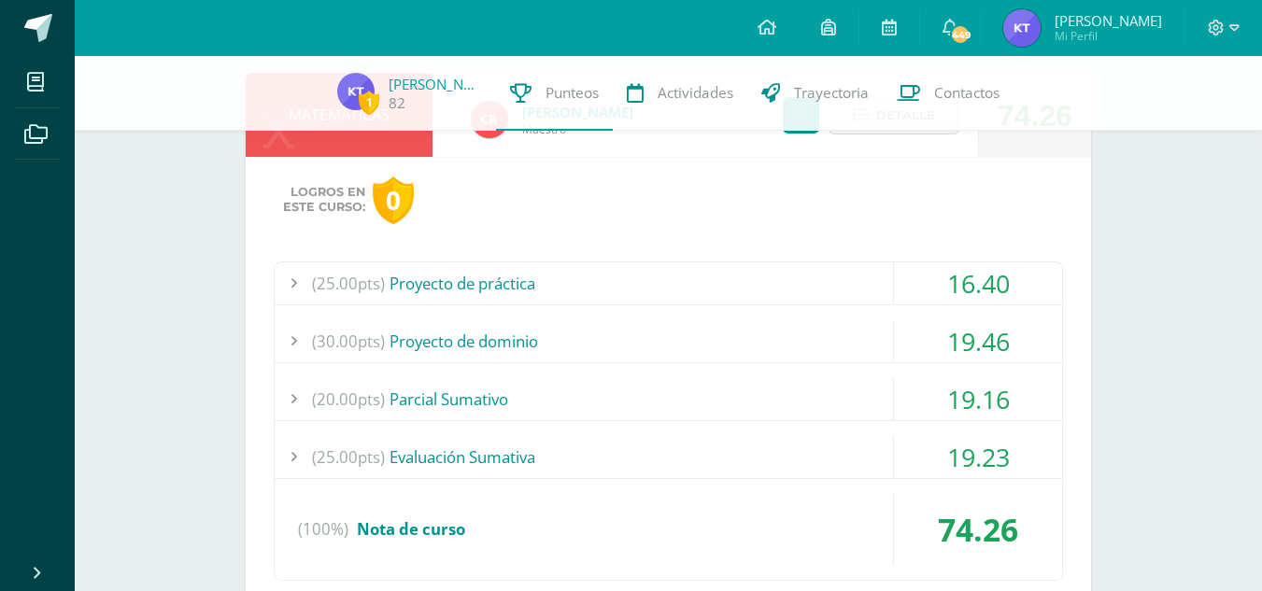
click at [947, 340] on div "19.46" at bounding box center [978, 341] width 168 height 42
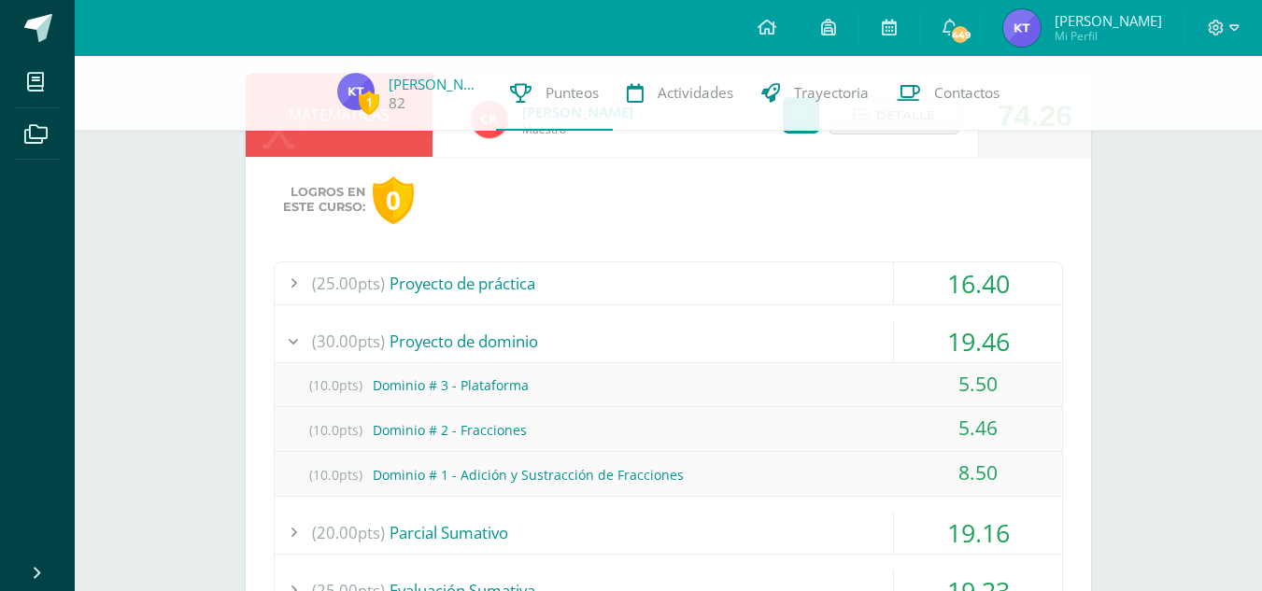
click at [947, 340] on div "19.46" at bounding box center [978, 341] width 168 height 42
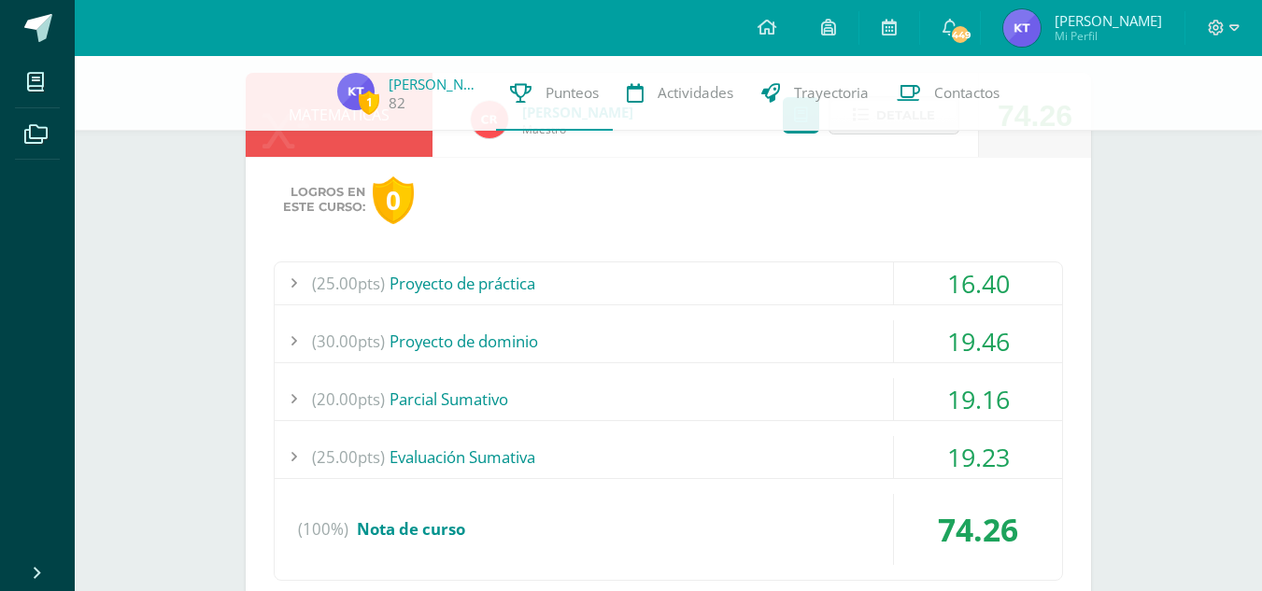
click at [977, 411] on div "19.16" at bounding box center [978, 399] width 168 height 42
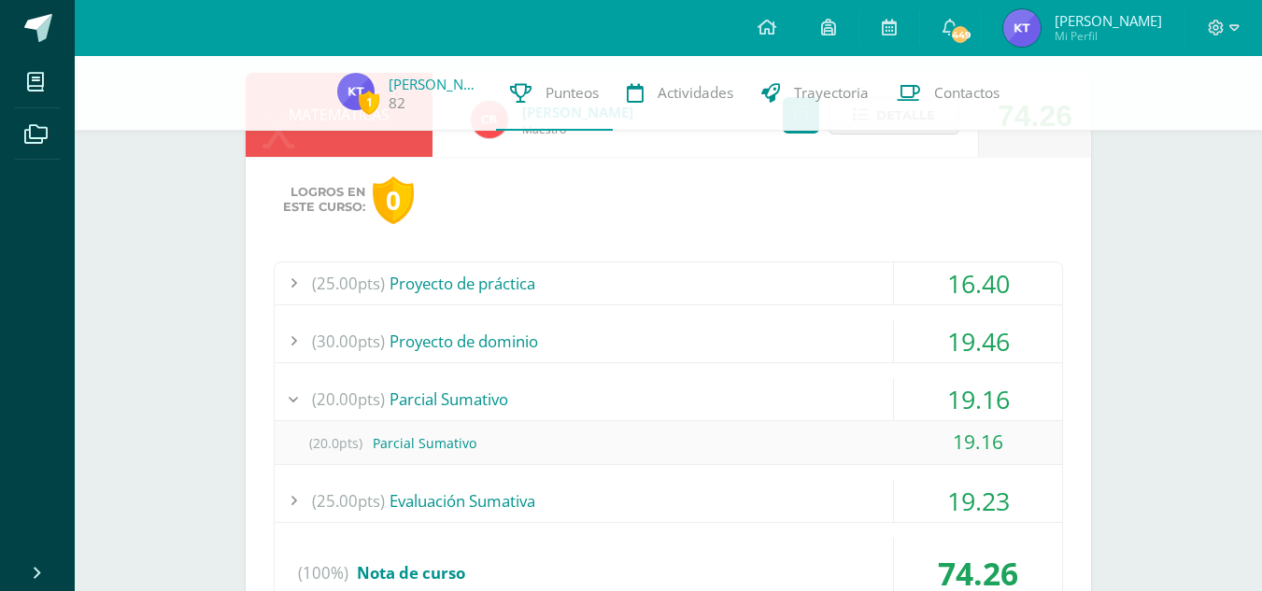
click at [977, 411] on div "19.16" at bounding box center [978, 399] width 168 height 42
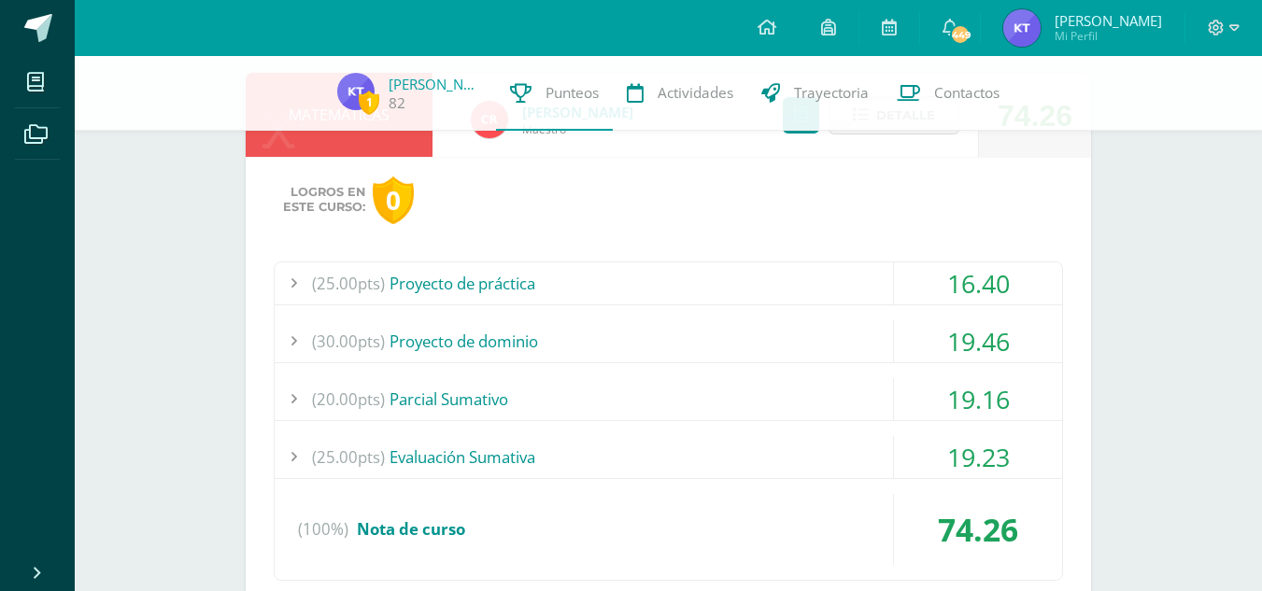
click at [978, 476] on div "19.23" at bounding box center [978, 457] width 168 height 42
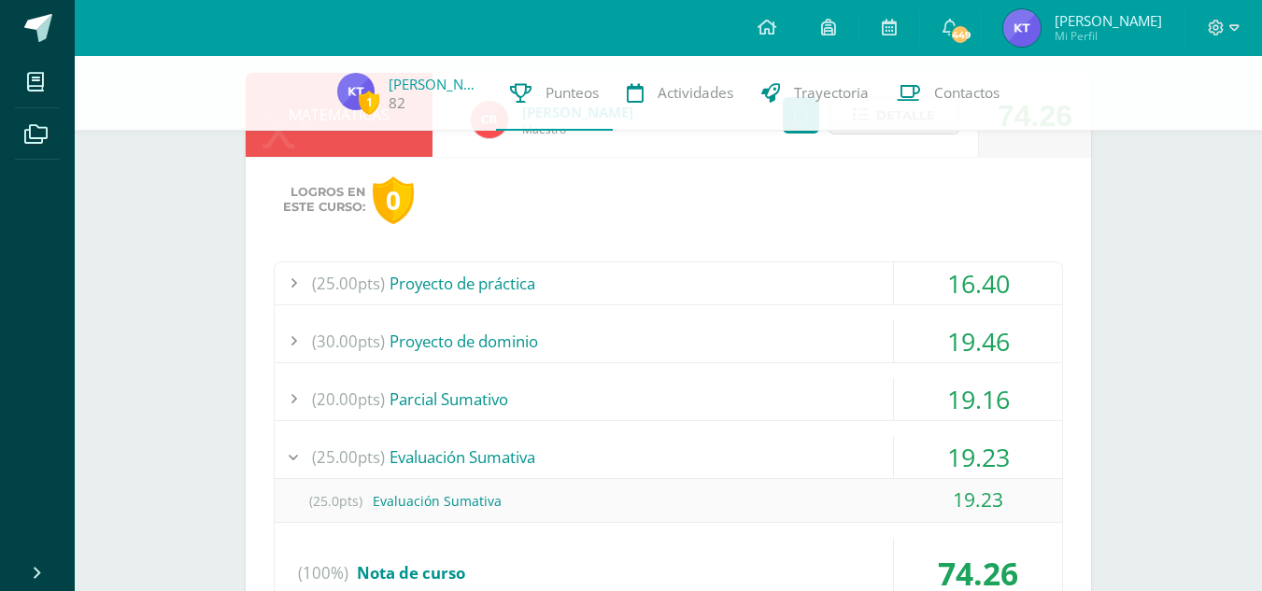
click at [978, 476] on div "19.23" at bounding box center [978, 457] width 168 height 42
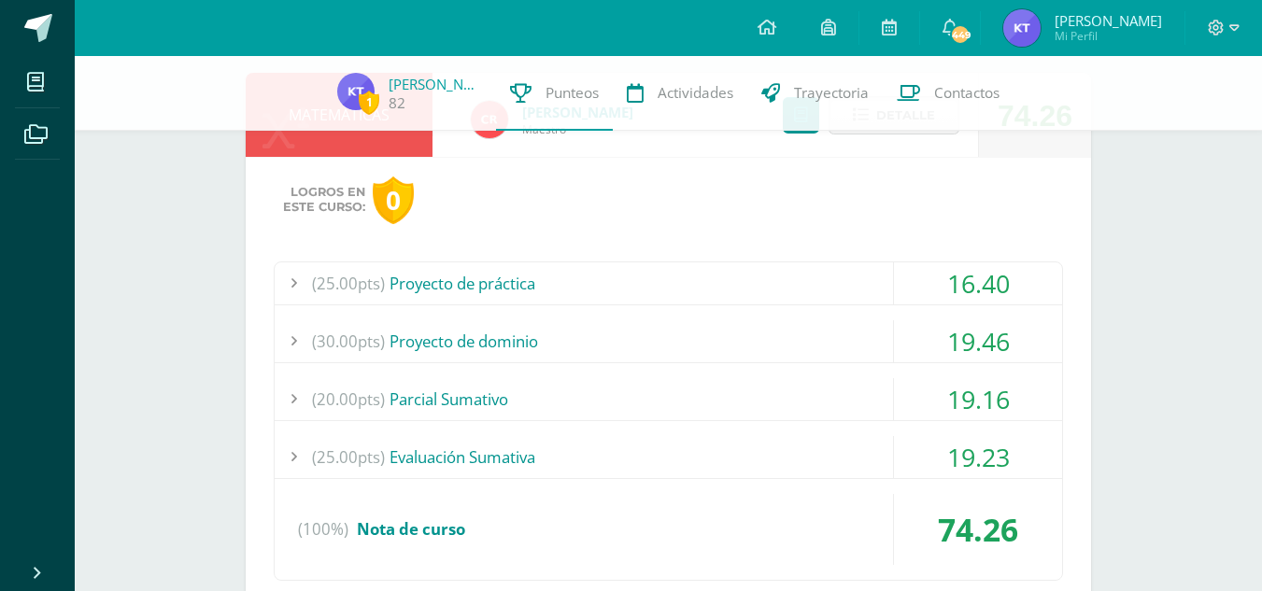
scroll to position [0, 0]
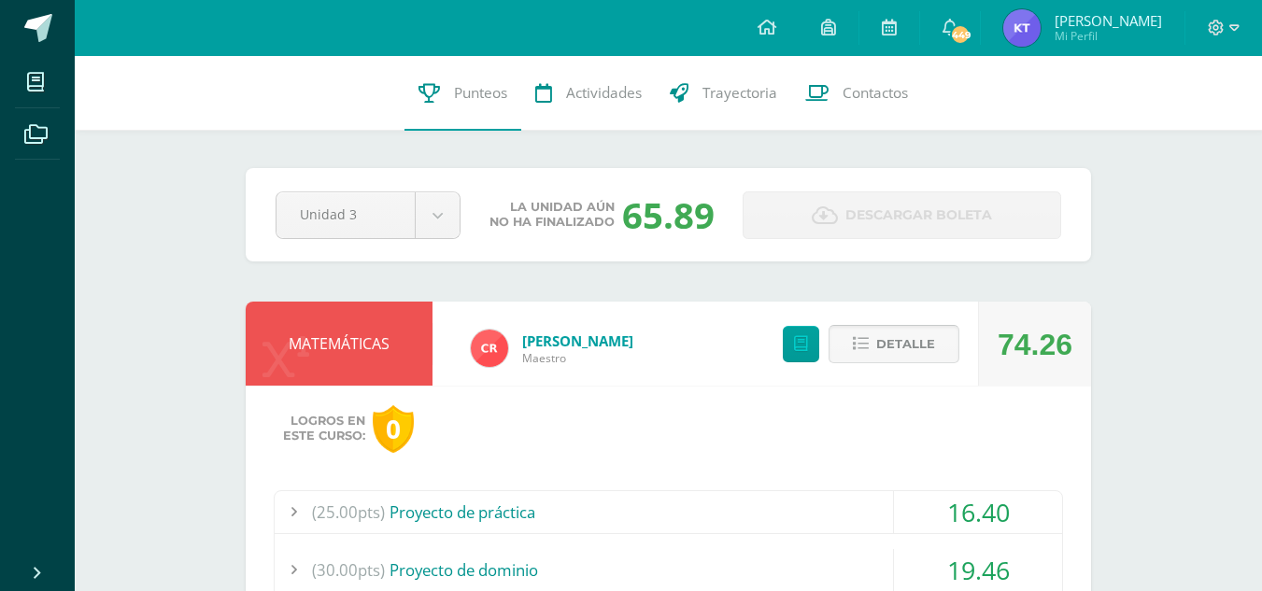
click at [893, 344] on span "Detalle" at bounding box center [905, 344] width 59 height 35
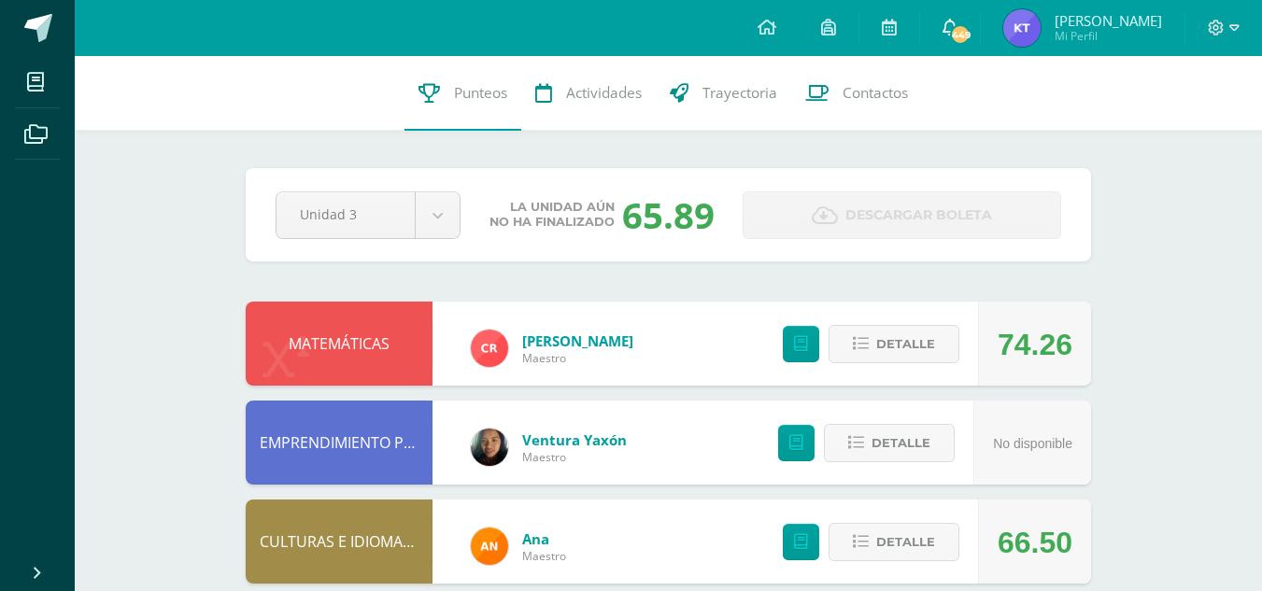
click at [941, 42] on link "449" at bounding box center [950, 28] width 60 height 56
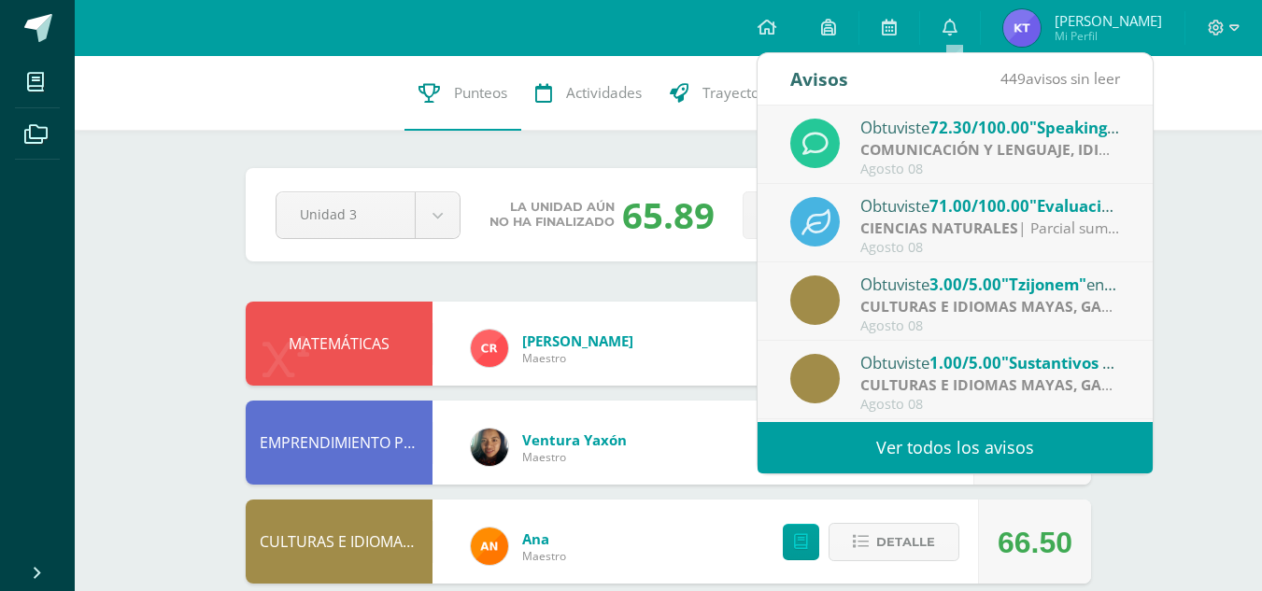
click at [889, 125] on div "Obtuviste 72.30/100.00 "Speaking - Final Project: A Letter to My Favorite Chara…" at bounding box center [990, 127] width 260 height 24
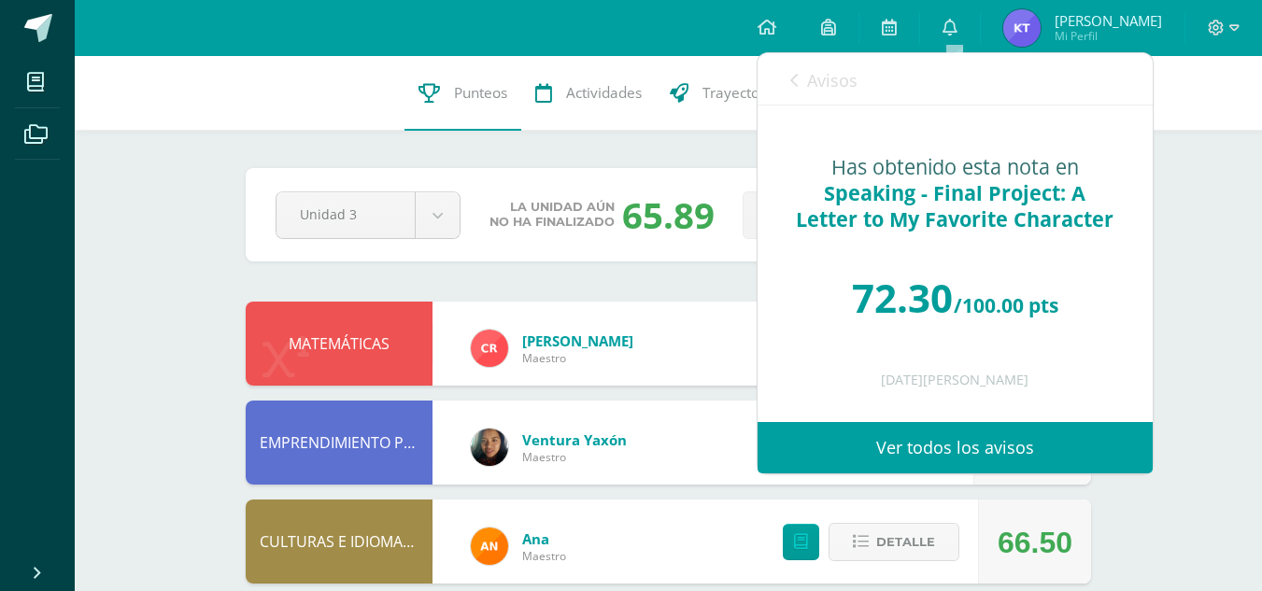
click at [785, 87] on div "Avisos 448 avisos sin leer Avisos" at bounding box center [955, 79] width 395 height 52
click at [897, 429] on link "Ver todos los avisos" at bounding box center [955, 447] width 395 height 51
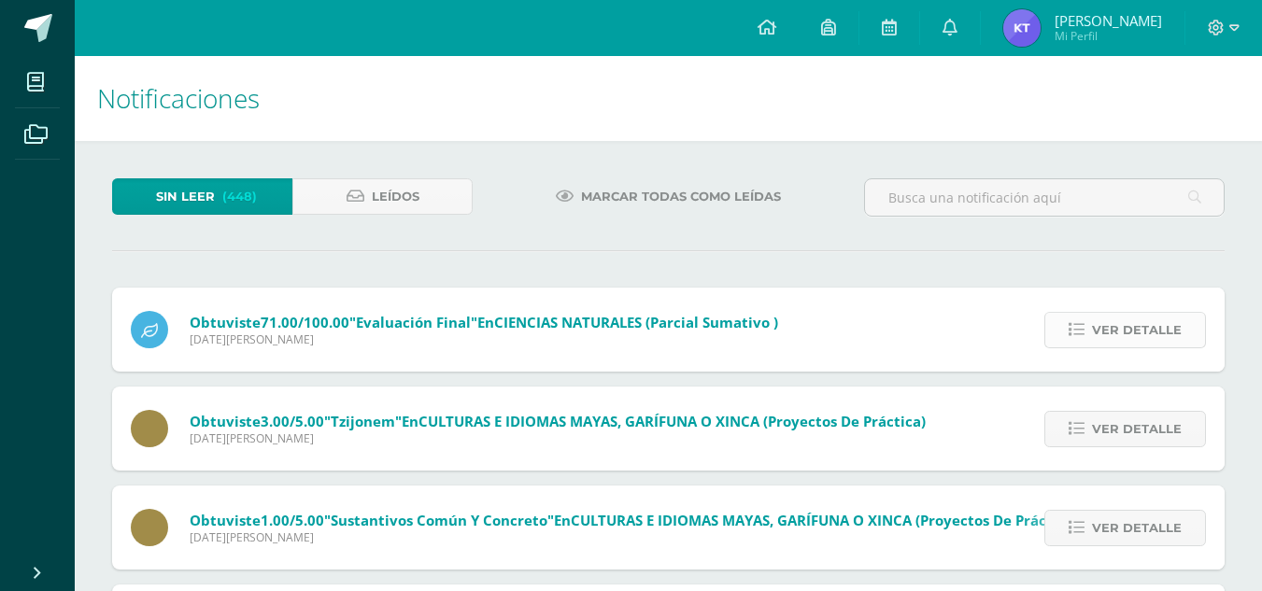
click at [1109, 324] on span "Ver detalle" at bounding box center [1137, 330] width 90 height 35
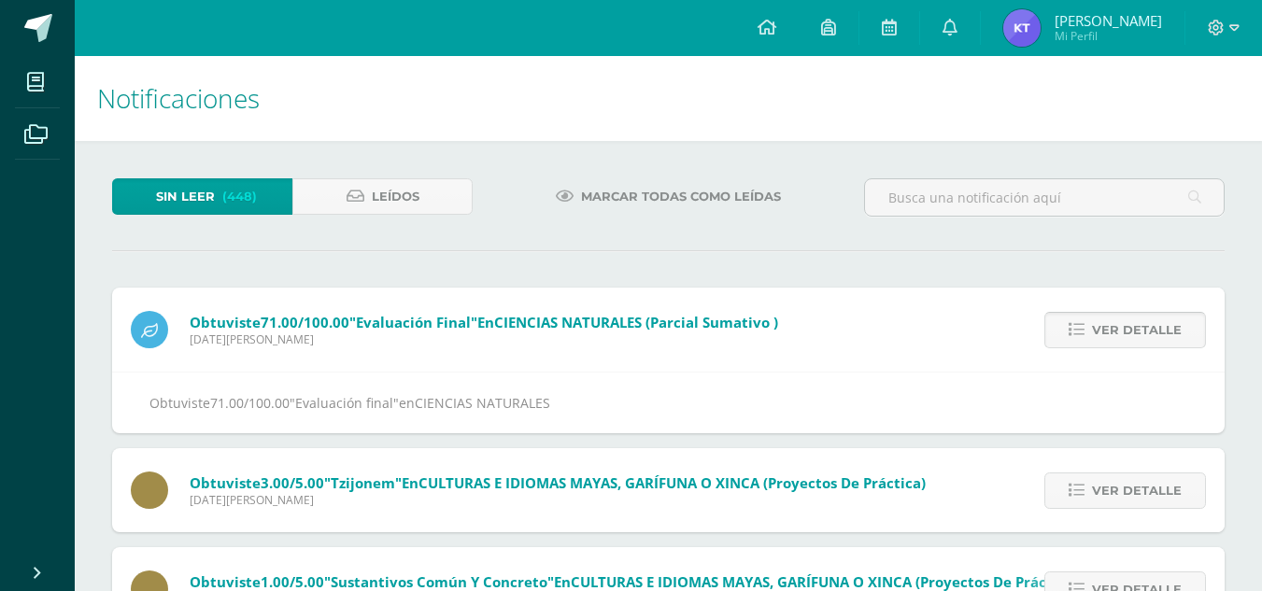
click at [1109, 324] on span "Ver detalle" at bounding box center [1137, 330] width 90 height 35
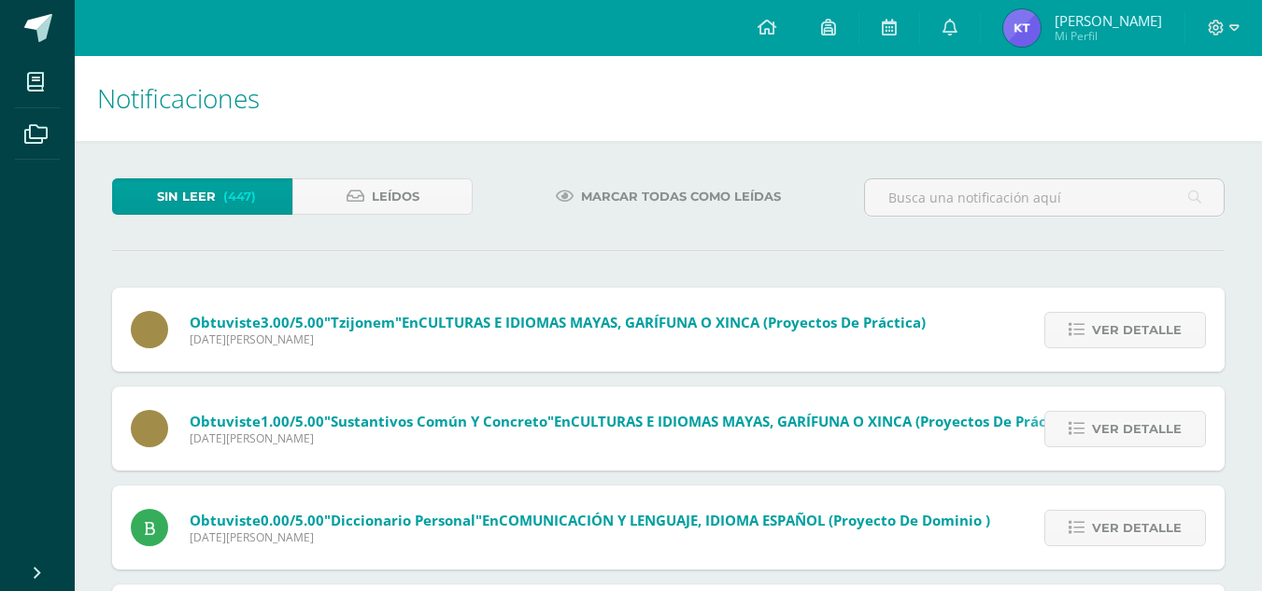
click at [1109, 324] on span "Ver detalle" at bounding box center [1137, 330] width 90 height 35
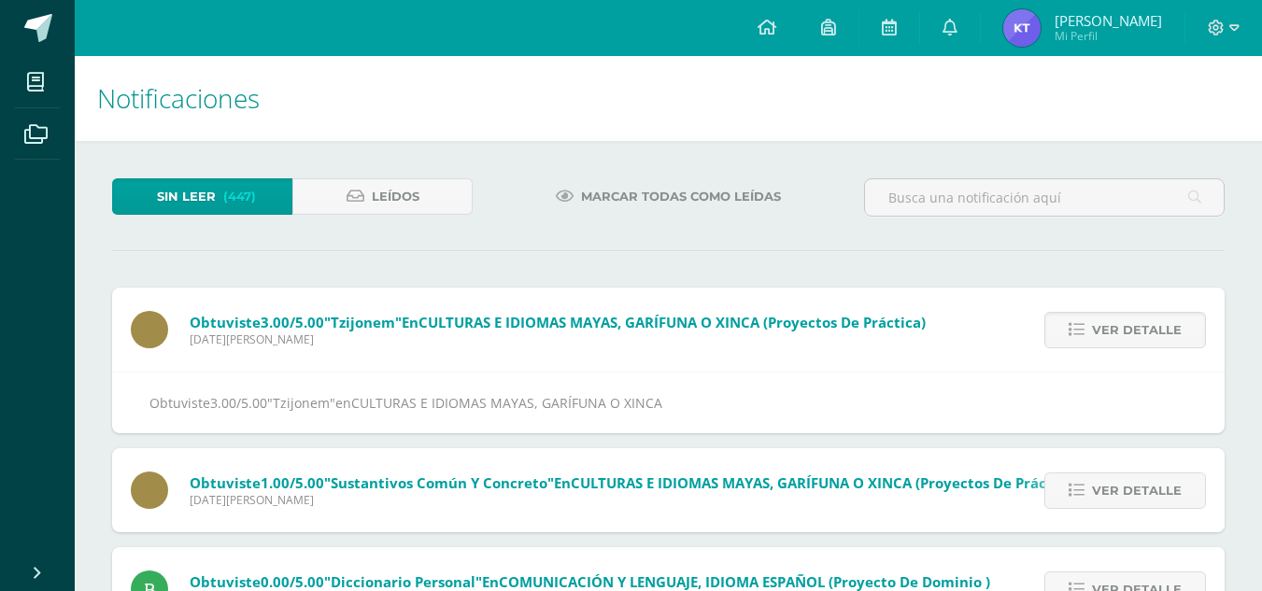
click at [1109, 324] on span "Ver detalle" at bounding box center [1137, 330] width 90 height 35
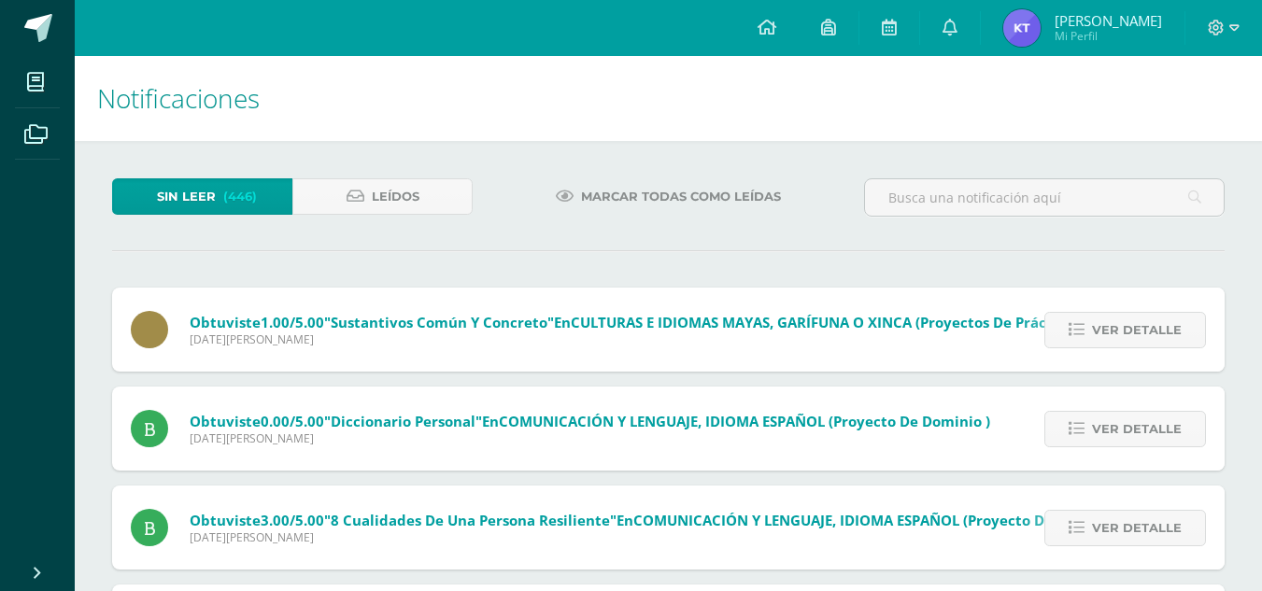
click at [1109, 324] on span "Ver detalle" at bounding box center [1137, 330] width 90 height 35
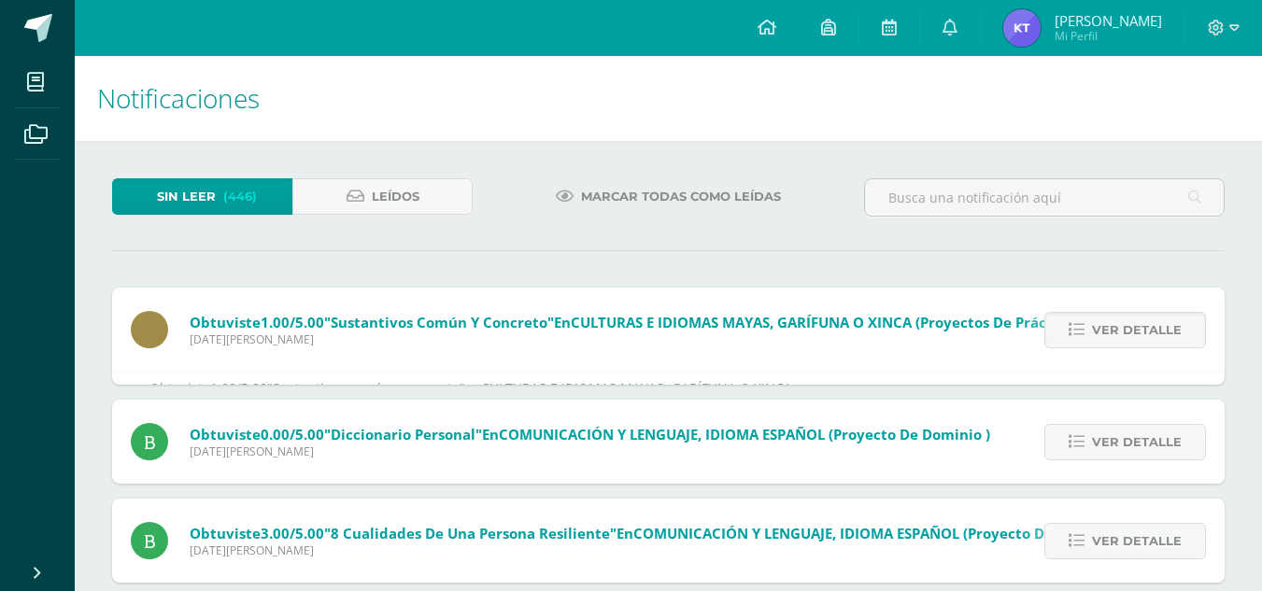
click at [1109, 324] on span "Ver detalle" at bounding box center [1137, 330] width 90 height 35
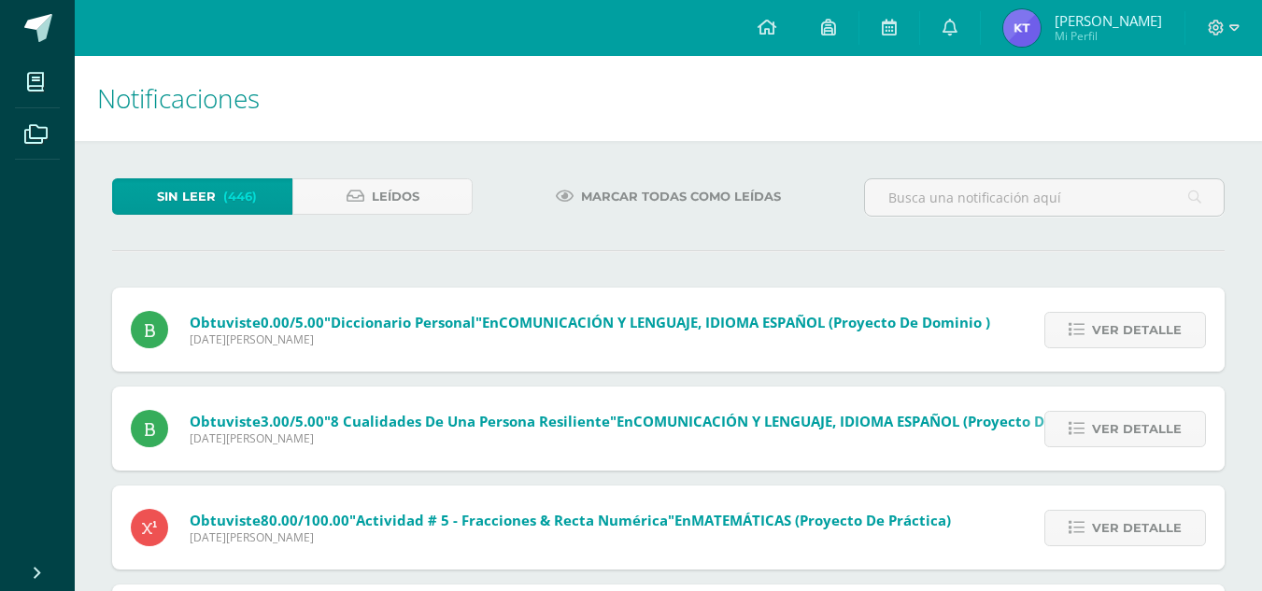
click at [1109, 324] on span "Ver detalle" at bounding box center [1137, 330] width 90 height 35
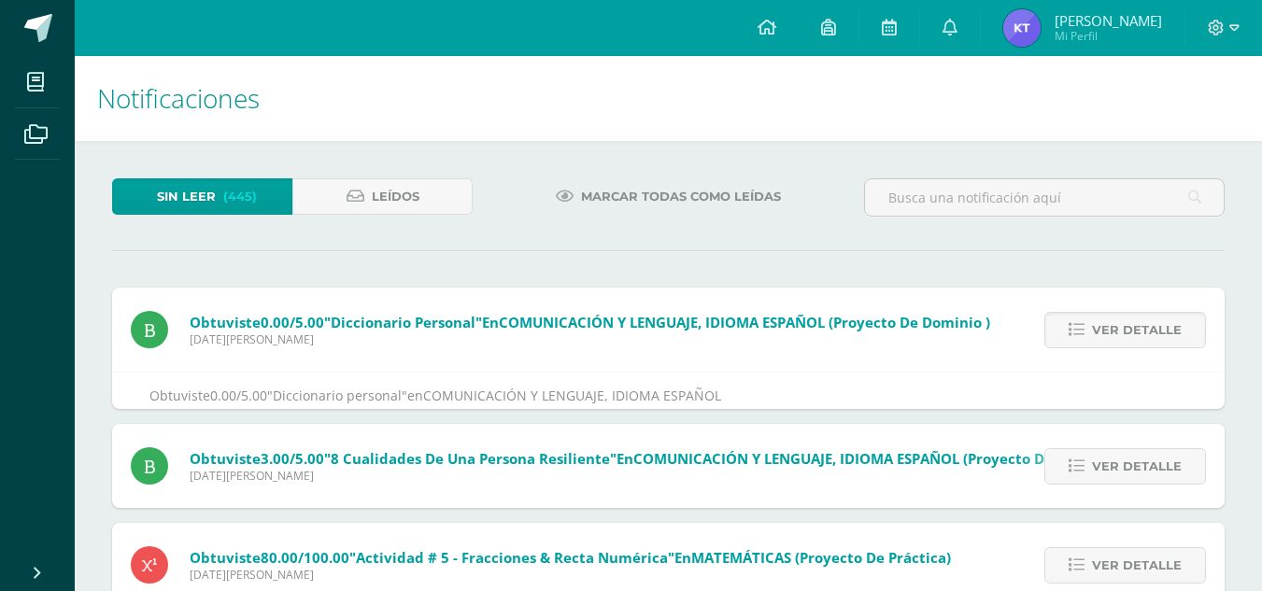
click at [1109, 324] on span "Ver detalle" at bounding box center [1137, 330] width 90 height 35
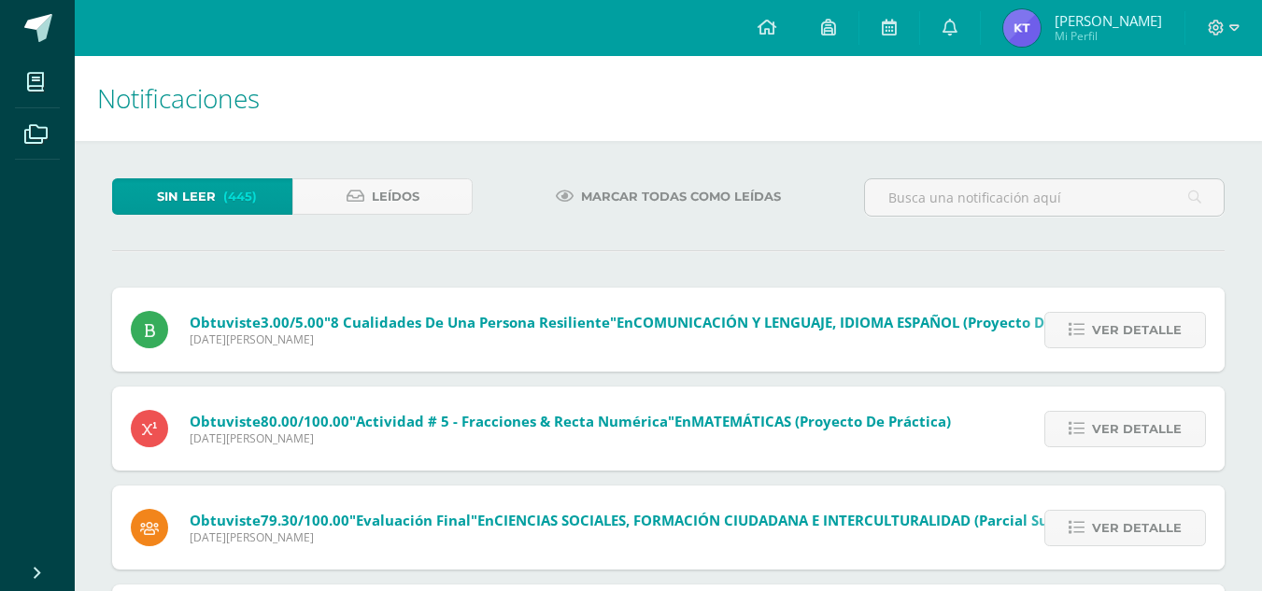
click at [1109, 324] on span "Ver detalle" at bounding box center [1137, 330] width 90 height 35
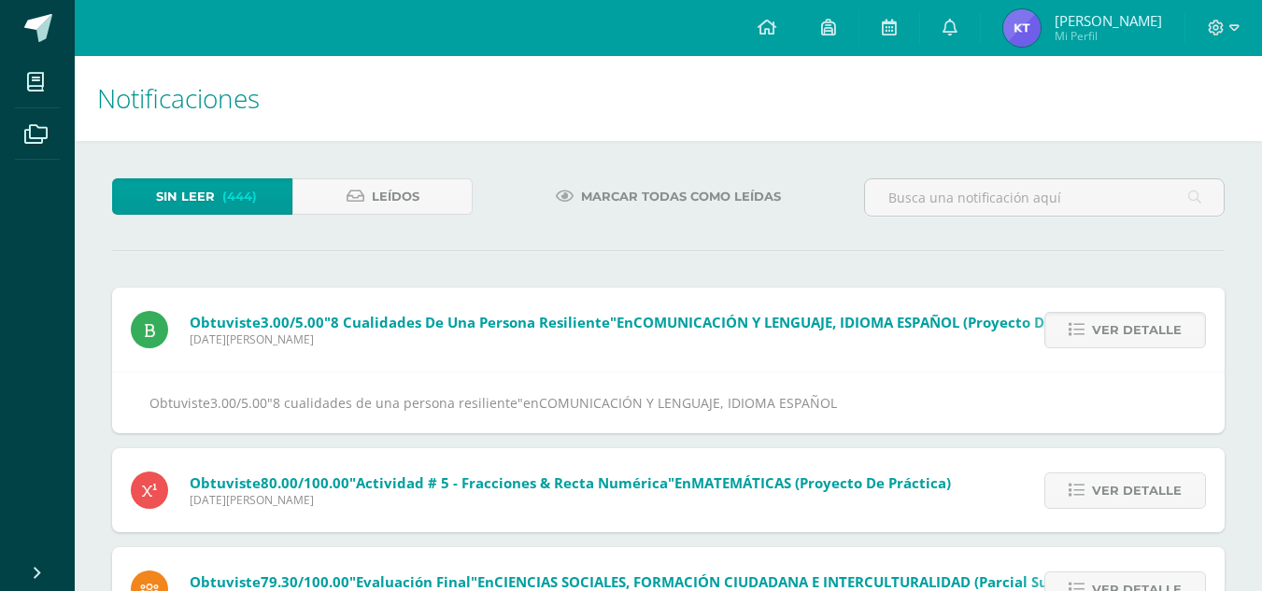
click at [1109, 324] on span "Ver detalle" at bounding box center [1137, 330] width 90 height 35
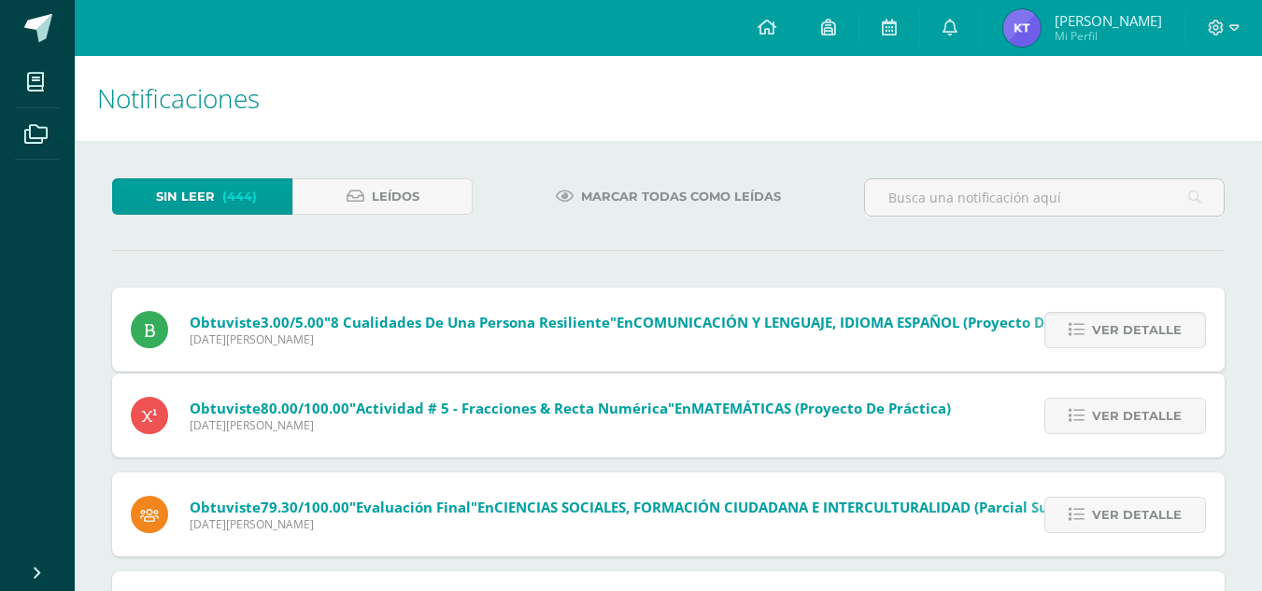
click at [1109, 324] on div "Obtuviste 3.00/5.00 "8 cualidades de una persona resiliente" en COMUNICACIÓN Y …" at bounding box center [668, 602] width 1112 height 629
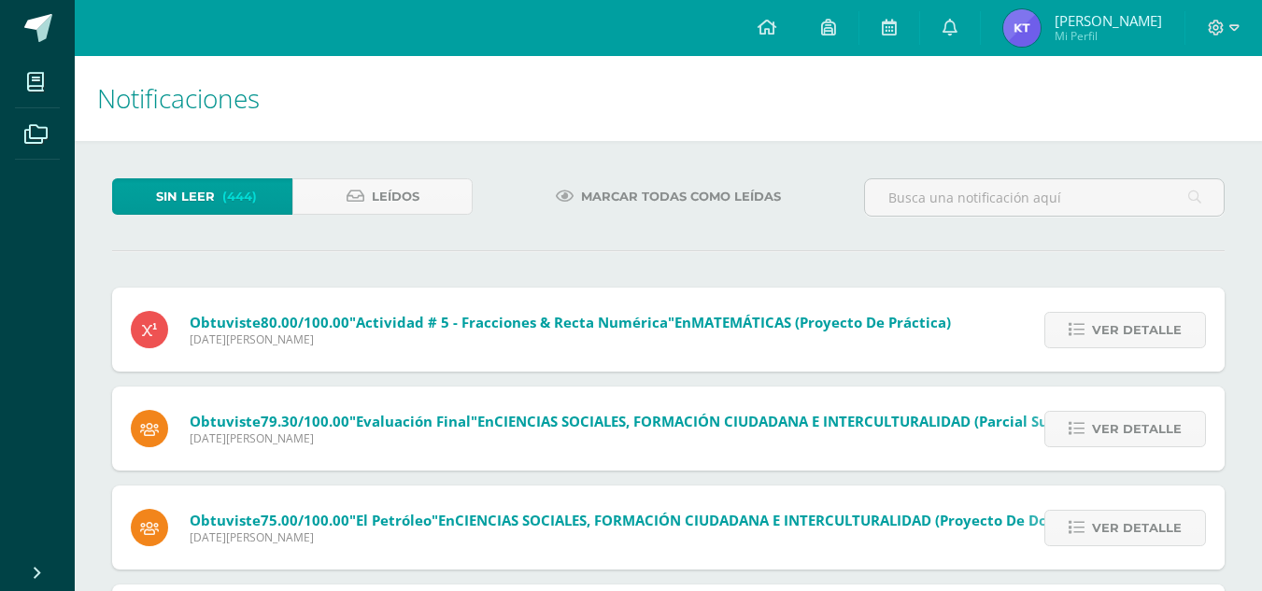
click at [1109, 324] on span "Ver detalle" at bounding box center [1137, 330] width 90 height 35
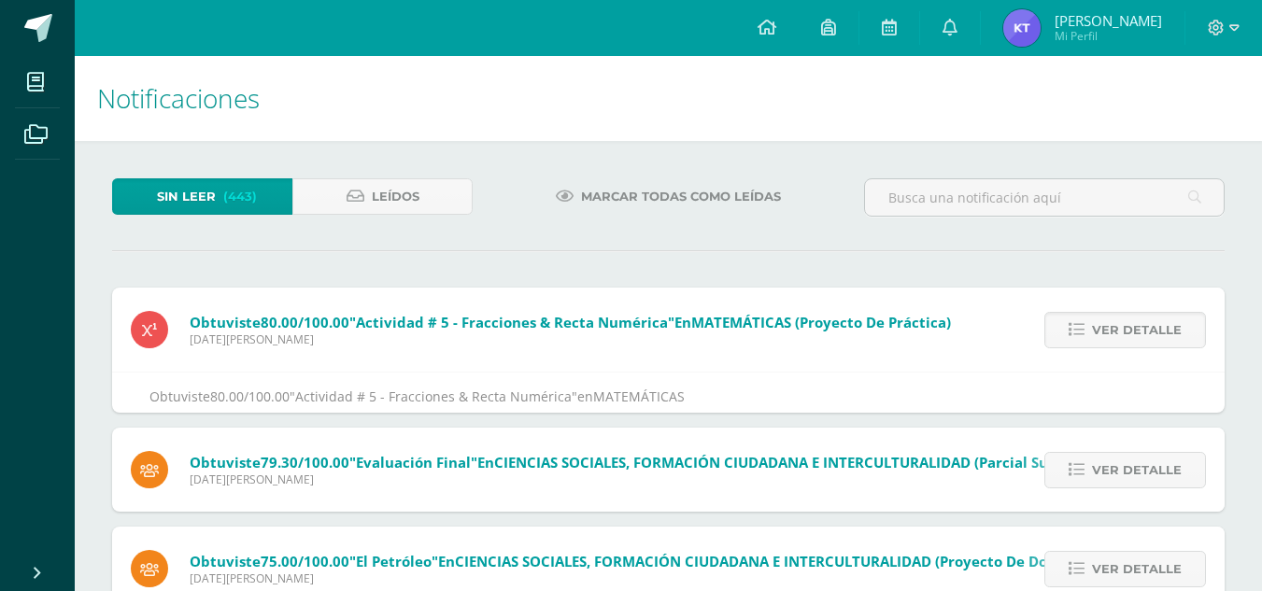
click at [1109, 324] on span "Ver detalle" at bounding box center [1137, 330] width 90 height 35
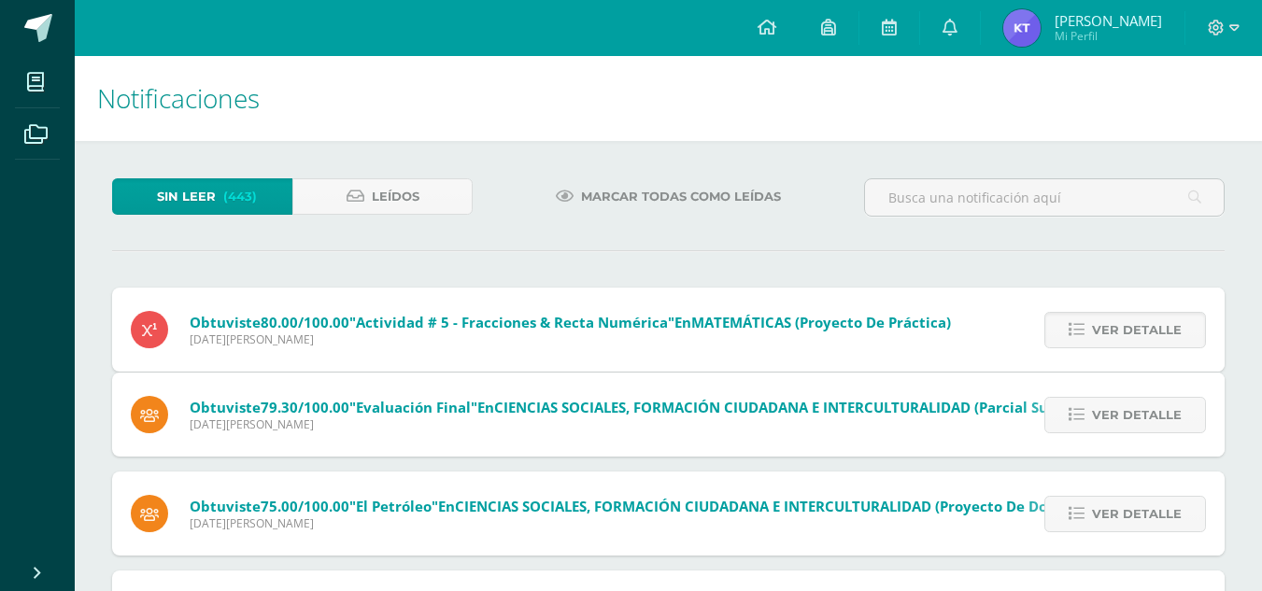
click at [1109, 324] on div "Obtuviste 80.00/100.00 "Actividad # 5 - Fracciones & Recta Numérica" en MATEMÁT…" at bounding box center [668, 552] width 1112 height 529
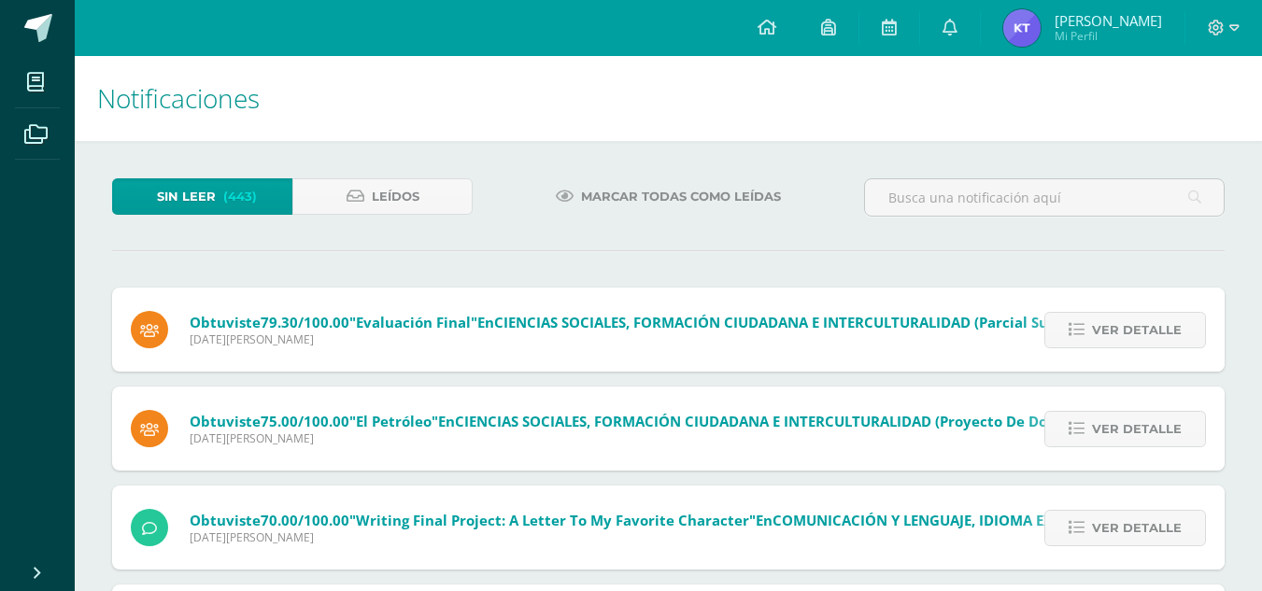
click at [1109, 324] on span "Ver detalle" at bounding box center [1137, 330] width 90 height 35
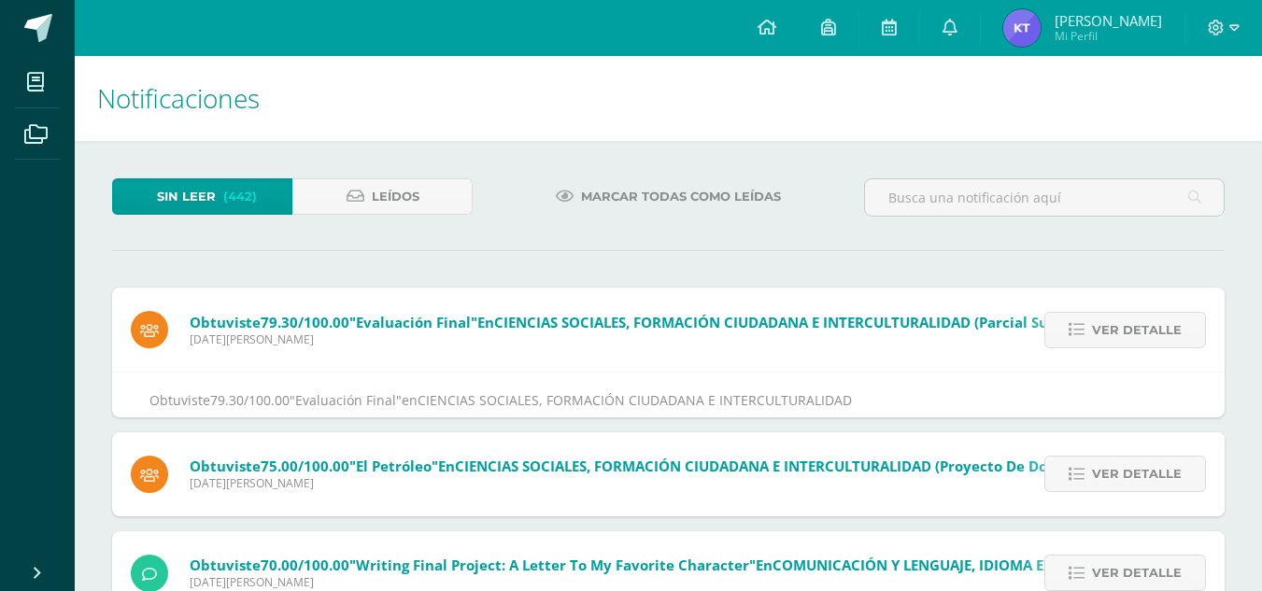
click at [1109, 324] on span "Ver detalle" at bounding box center [1137, 330] width 90 height 35
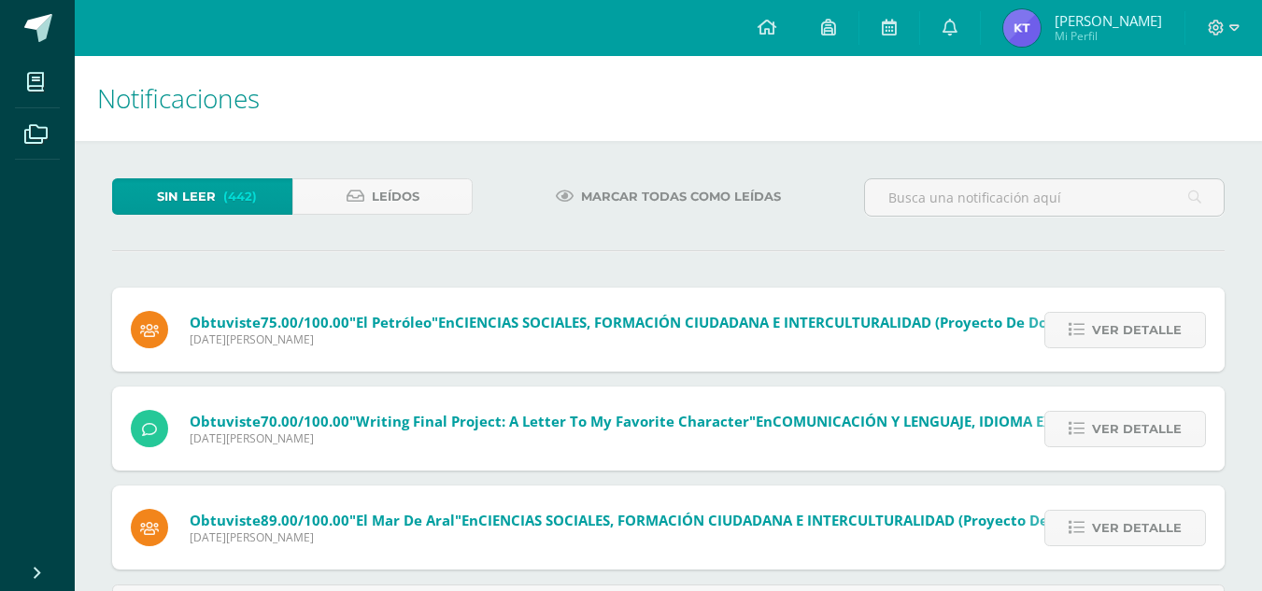
click at [1109, 324] on div "Obtuviste 79.30/100.00 "Evaluación Final" en CIENCIAS SOCIALES, FORMACIÓN CIUDA…" at bounding box center [668, 460] width 1112 height 345
click at [1109, 324] on span "Ver detalle" at bounding box center [1137, 330] width 90 height 35
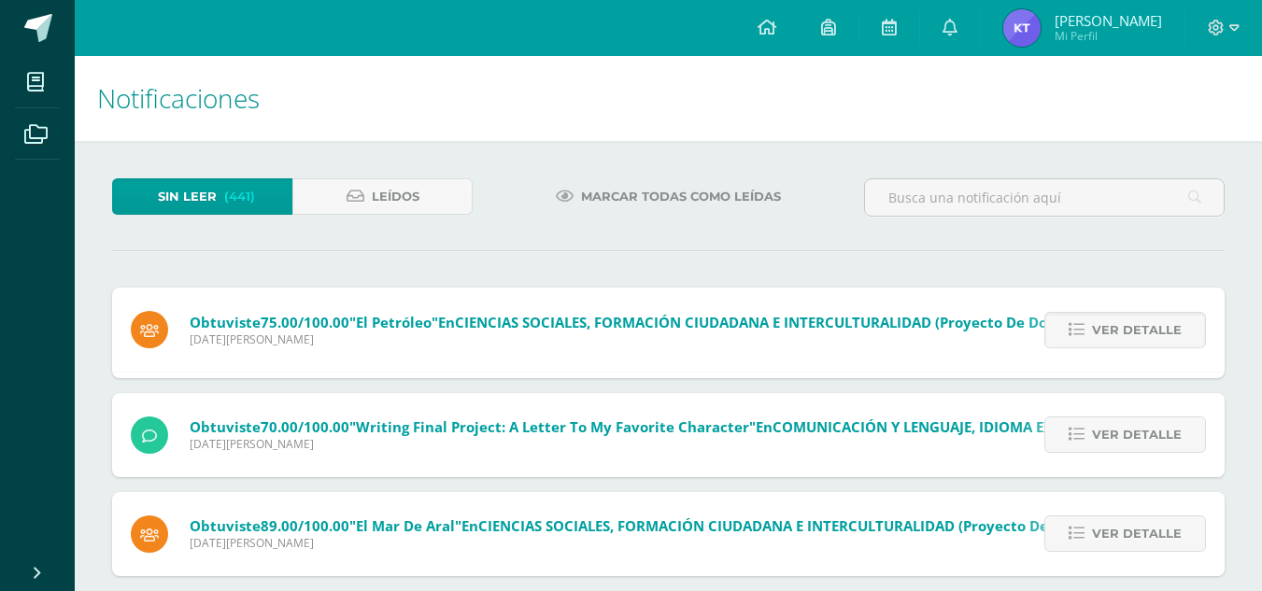
click at [1109, 324] on span "Ver detalle" at bounding box center [1137, 330] width 90 height 35
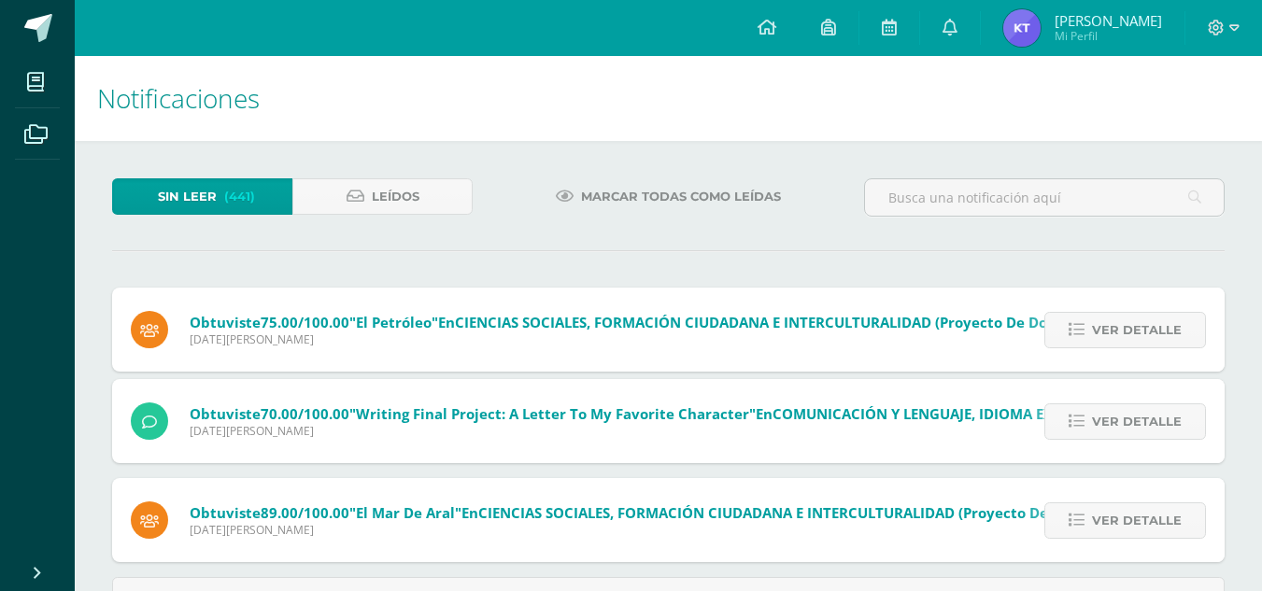
click at [1109, 324] on span "Ver detalle" at bounding box center [1137, 330] width 90 height 35
click at [1109, 324] on div "Obtuviste 75.00/100.00 "El petróleo" en CIENCIAS SOCIALES, FORMACIÓN CIUDADANA …" at bounding box center [668, 456] width 1112 height 337
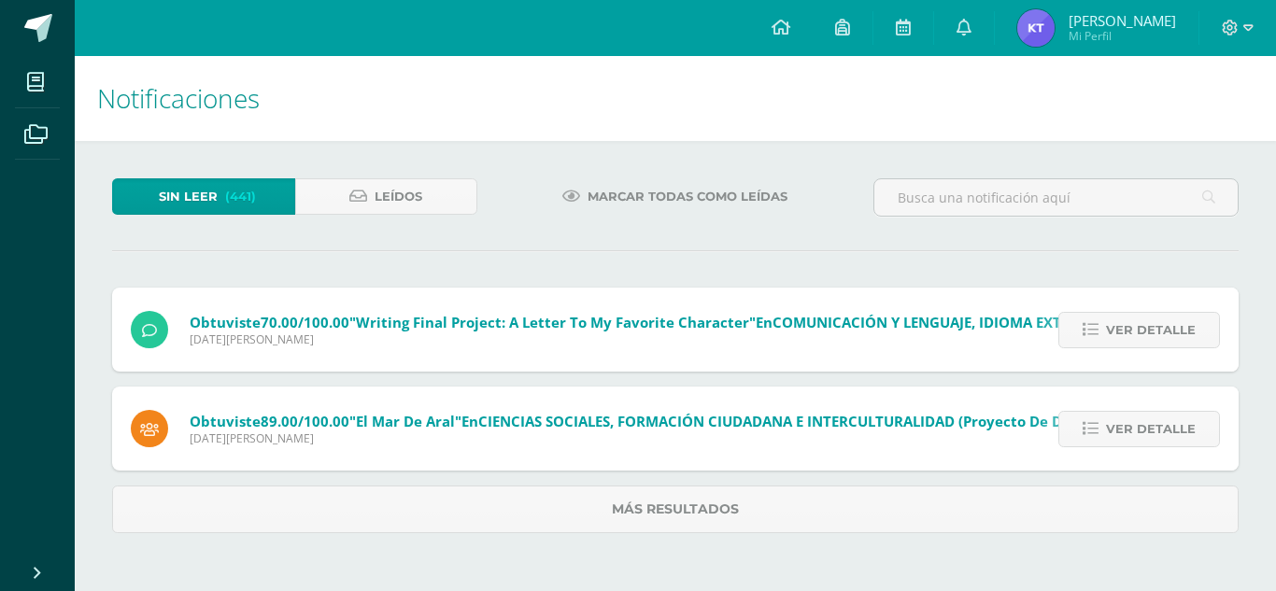
click at [1109, 324] on span "Ver detalle" at bounding box center [1151, 330] width 90 height 35
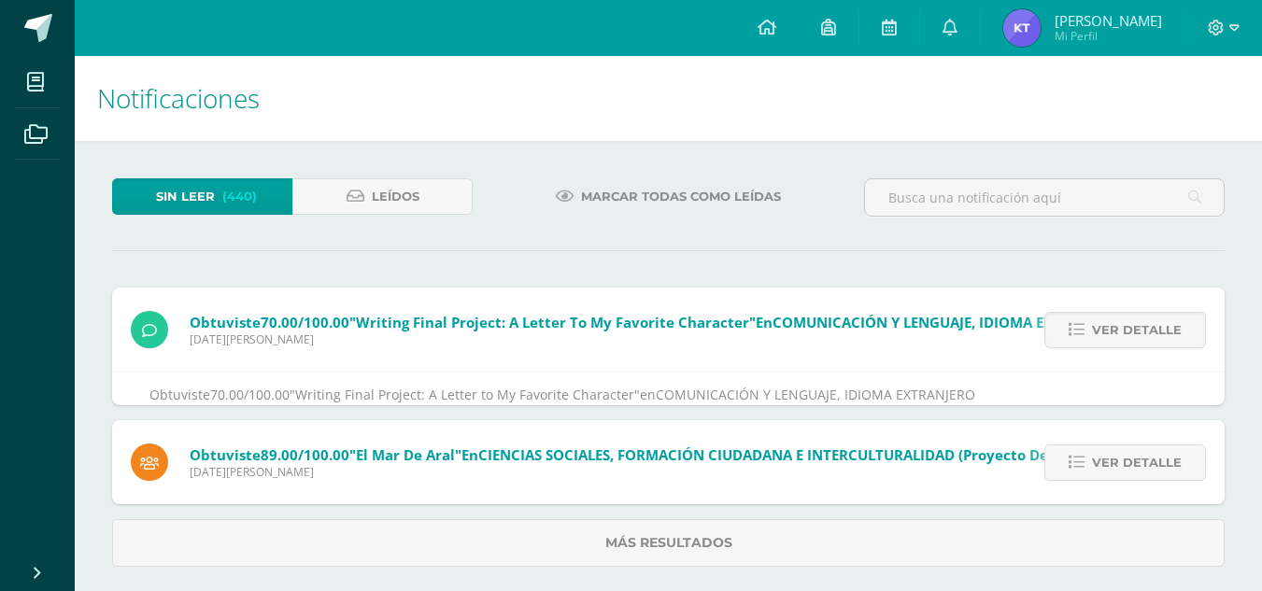
click at [1109, 324] on span "Ver detalle" at bounding box center [1137, 330] width 90 height 35
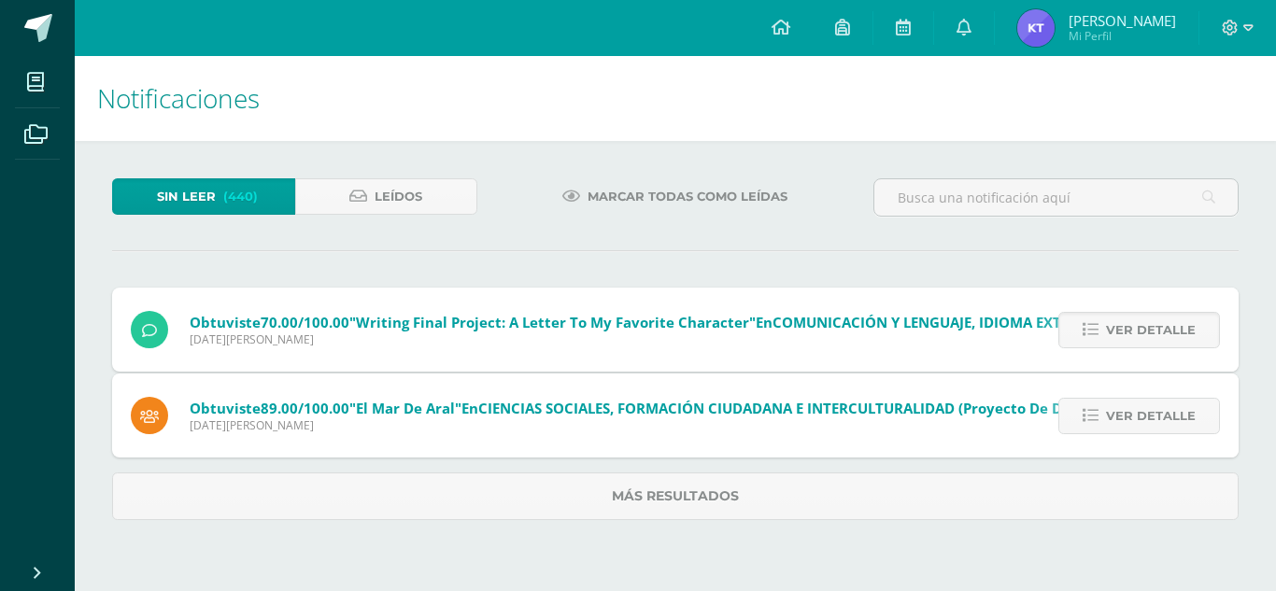
click at [1109, 324] on div "Obtuviste 70.00/100.00 "Writing Final Project: A Letter to My Favorite Characte…" at bounding box center [675, 404] width 1126 height 233
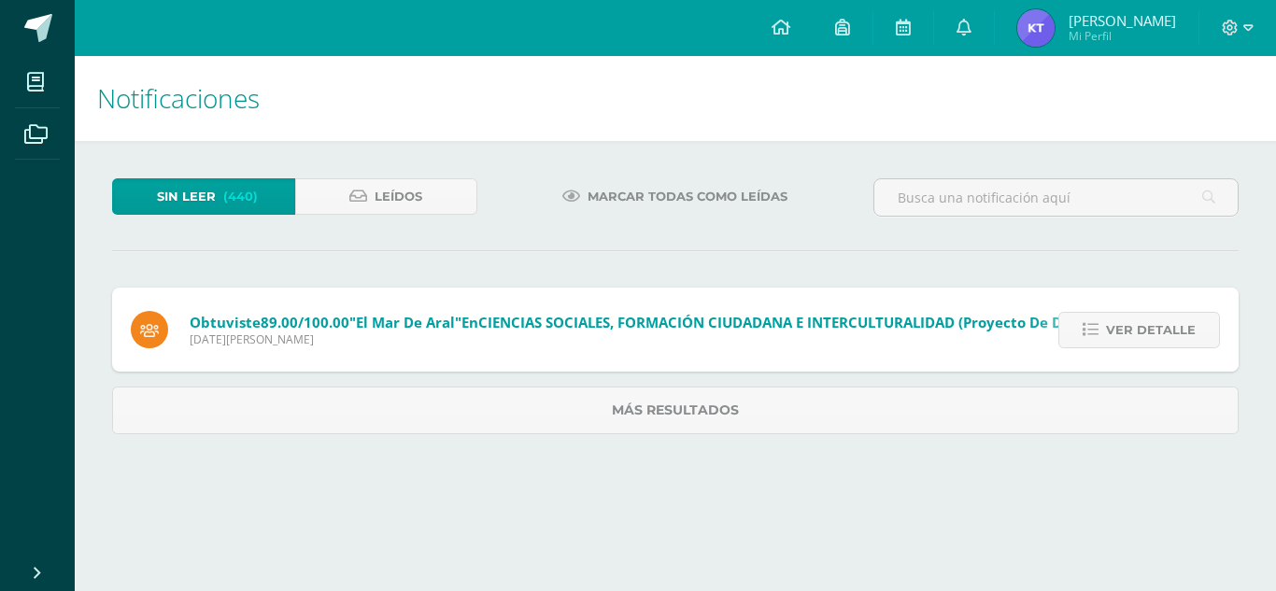
click at [1109, 324] on span "Ver detalle" at bounding box center [1151, 330] width 90 height 35
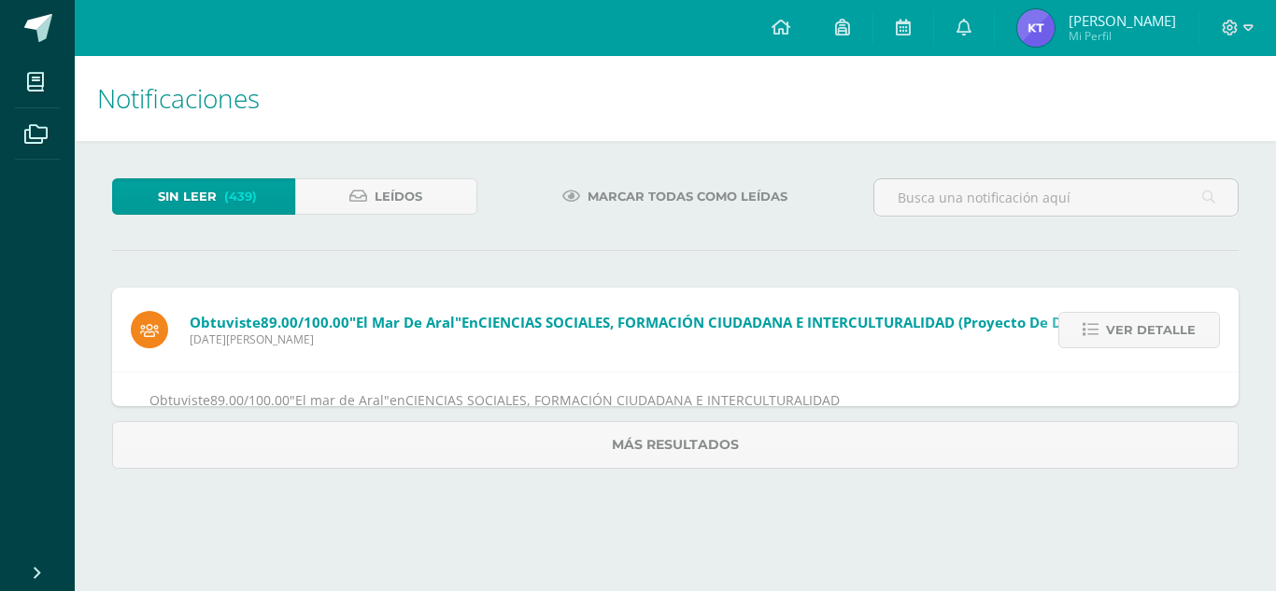
click at [1109, 324] on span "Ver detalle" at bounding box center [1151, 330] width 90 height 35
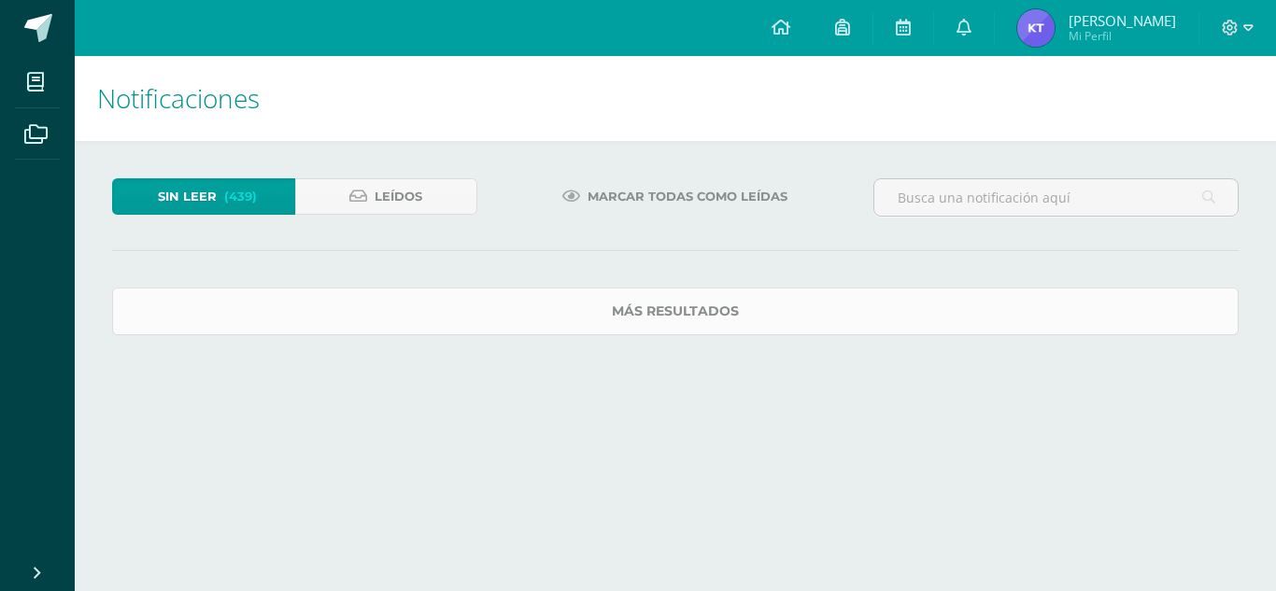
click at [1109, 324] on div "Obtuviste 89.00/100.00 "El mar de Aral" en CIENCIAS SOCIALES, FORMACIÓN CIUDADA…" at bounding box center [675, 312] width 1126 height 48
click at [1109, 324] on link "Más resultados" at bounding box center [675, 312] width 1126 height 48
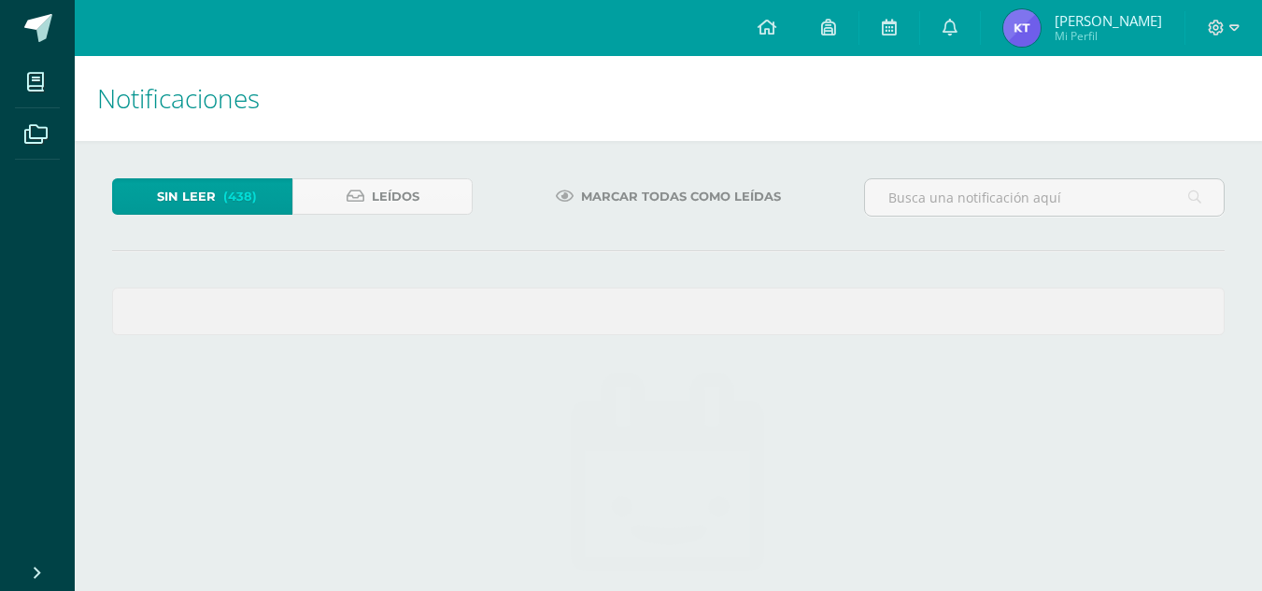
click at [1109, 324] on span at bounding box center [668, 312] width 1111 height 46
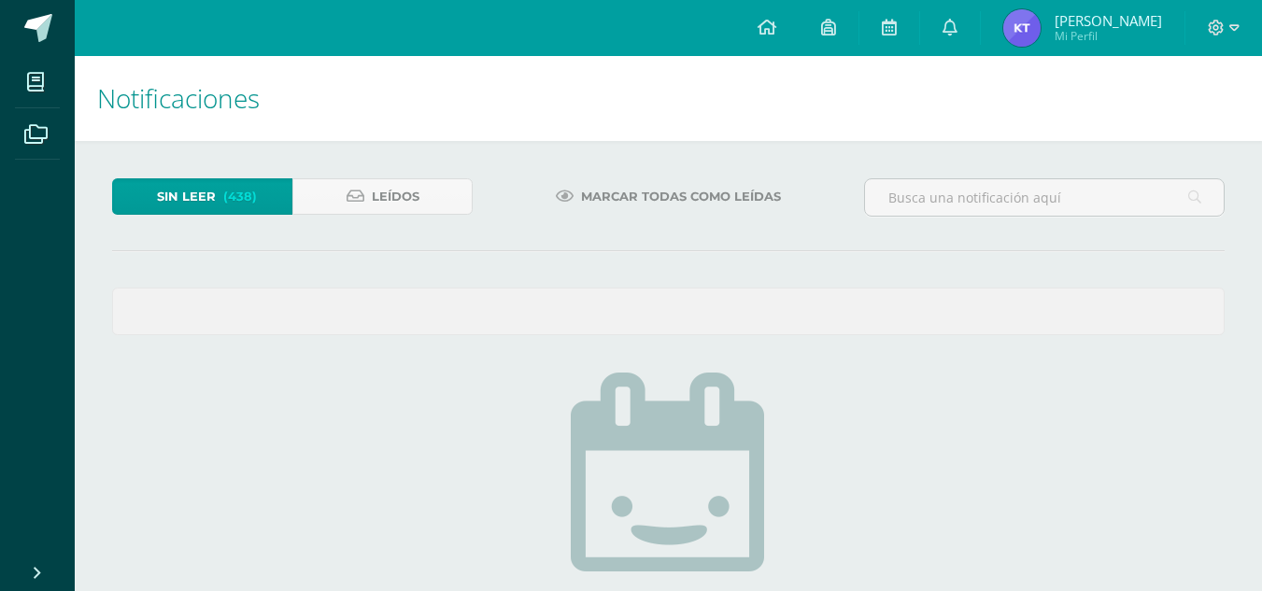
click at [1109, 324] on span at bounding box center [668, 312] width 1111 height 46
